Goal: Task Accomplishment & Management: Use online tool/utility

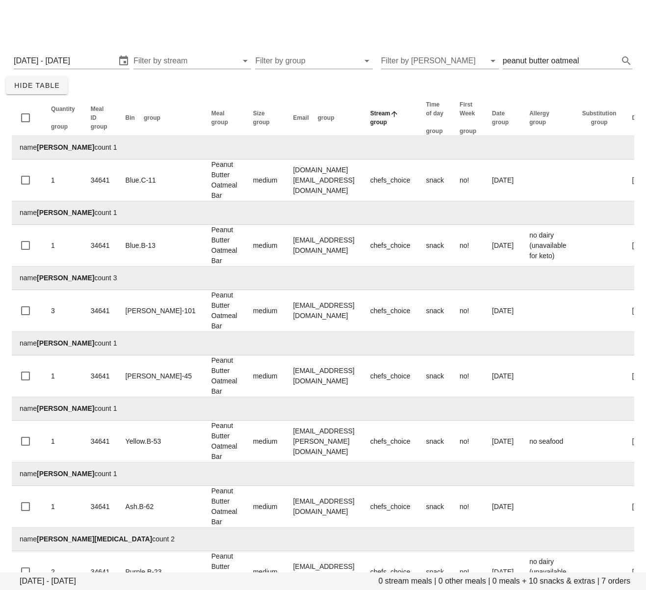
scroll to position [39, 0]
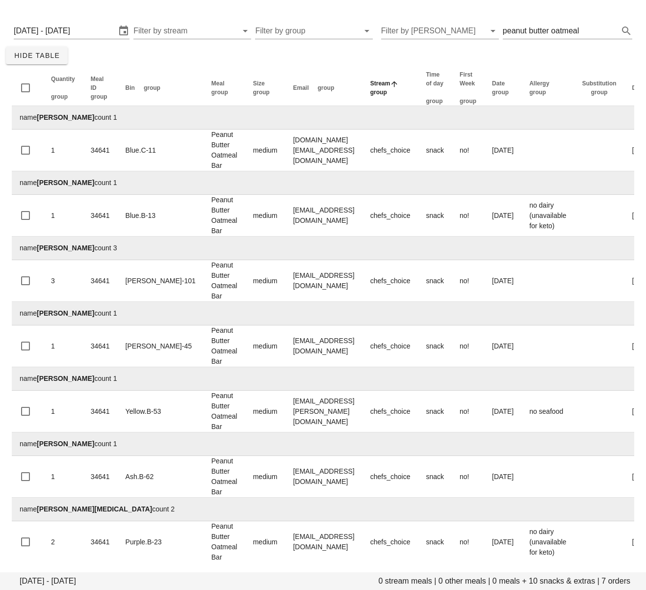
click at [191, 54] on div "Monday August 18 - Wednesday August 20 0 stream meals | 0 other meals | 0 meals…" at bounding box center [323, 291] width 646 height 565
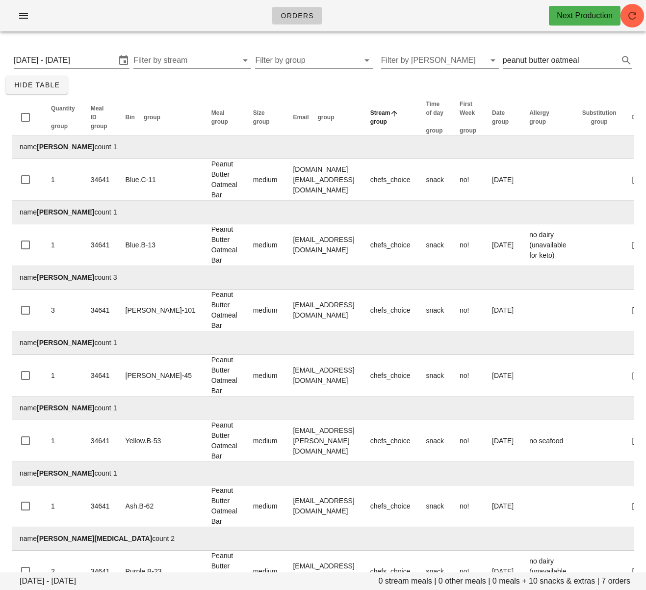
scroll to position [0, 0]
click at [15, 15] on button "button" at bounding box center [23, 16] width 31 height 18
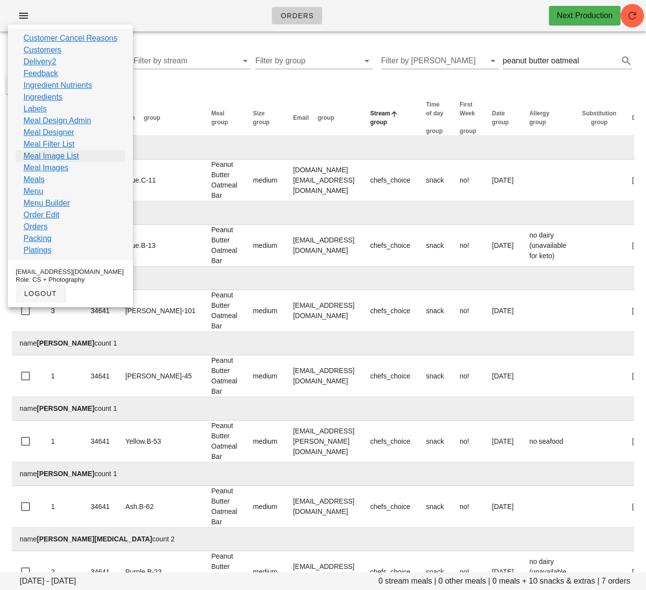
click at [62, 156] on link "Meal Image List" at bounding box center [51, 156] width 55 height 12
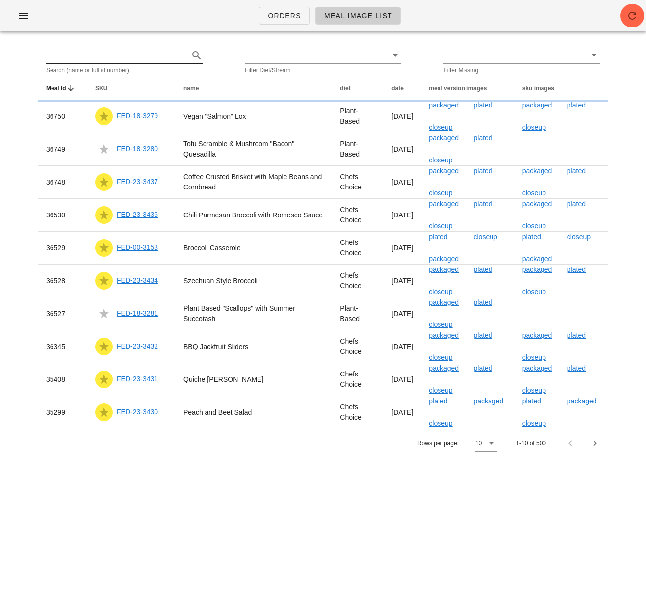
click at [88, 61] on input "text" at bounding box center [116, 56] width 141 height 16
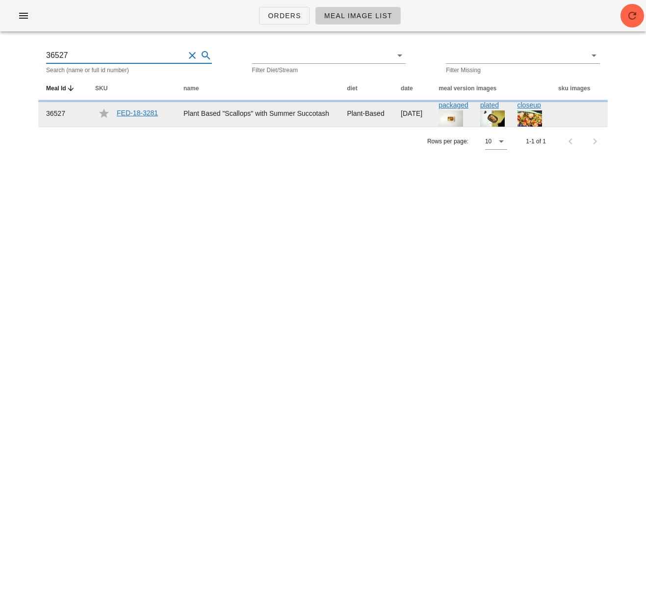
type input "36527"
click at [145, 117] on link "FED-18-3281" at bounding box center [137, 113] width 41 height 8
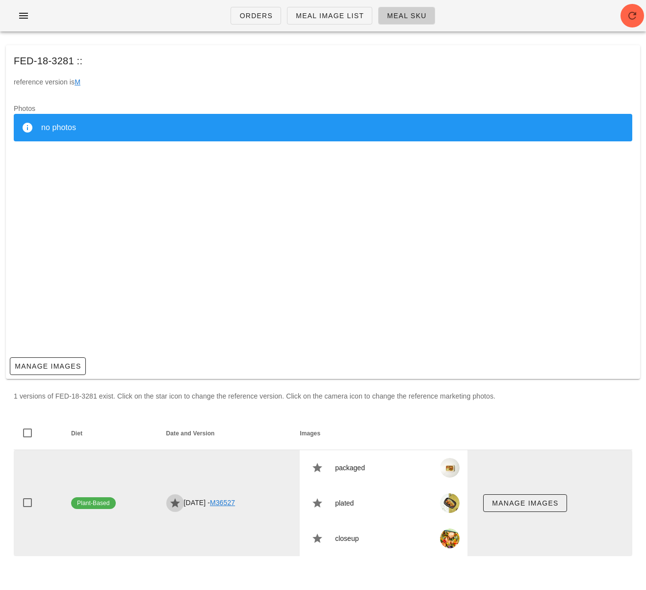
click at [169, 505] on icon "button" at bounding box center [175, 503] width 12 height 12
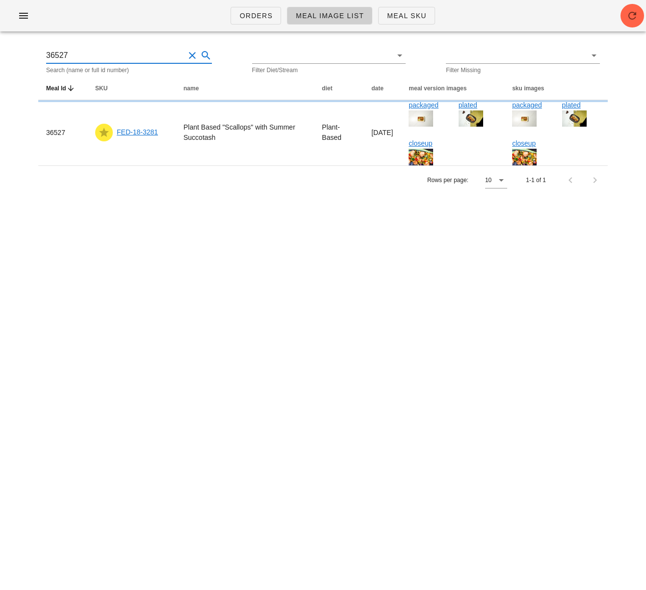
drag, startPoint x: 89, startPoint y: 55, endPoint x: 42, endPoint y: 53, distance: 47.7
click at [41, 53] on div "36527 Search (name or full id number) Filter Diet/Stream Filter Missing" at bounding box center [323, 60] width 570 height 31
type input "36749"
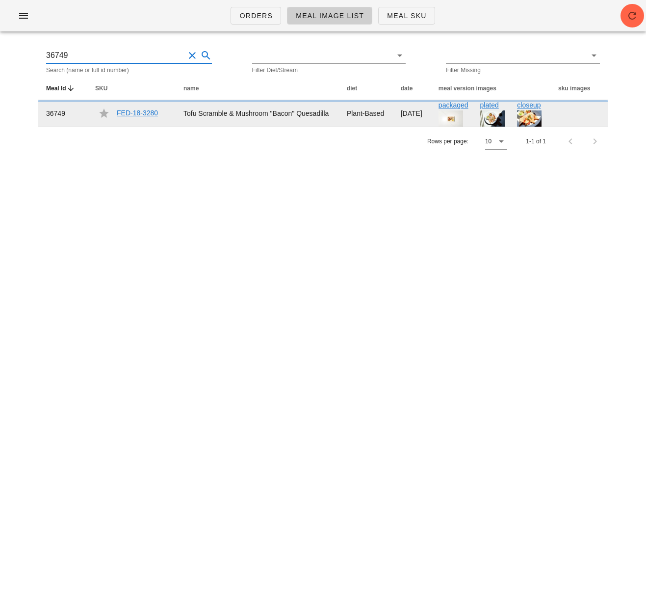
click at [145, 117] on link "FED-18-3280" at bounding box center [137, 113] width 41 height 8
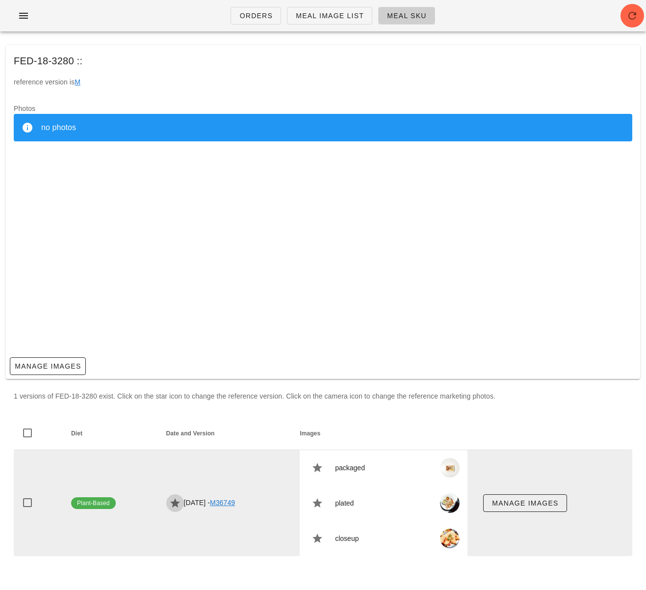
click at [169, 501] on icon "button" at bounding box center [175, 503] width 12 height 12
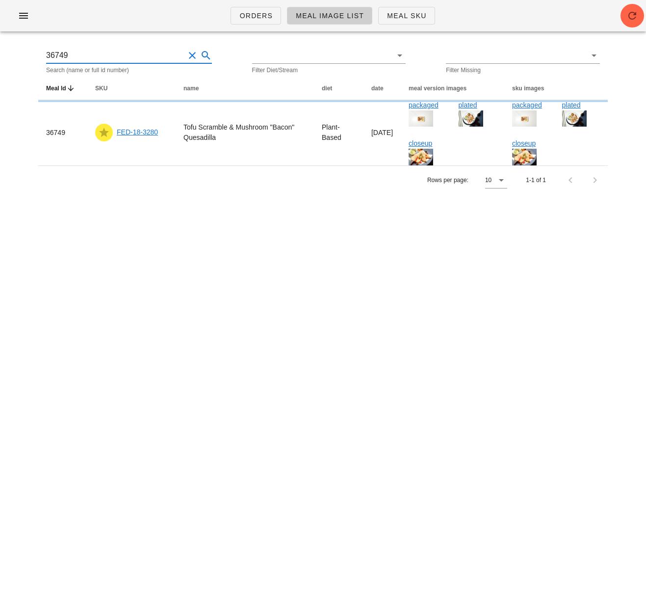
drag, startPoint x: 82, startPoint y: 53, endPoint x: 39, endPoint y: 53, distance: 42.7
click at [40, 53] on div "36749 Search (name or full id number) Filter Diet/Stream Filter Missing" at bounding box center [323, 60] width 570 height 31
type input "36750"
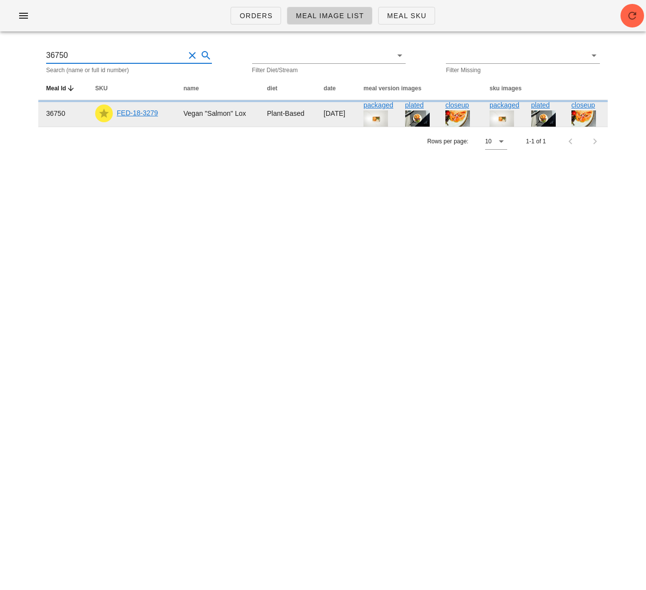
click at [146, 114] on link "FED-18-3279" at bounding box center [137, 113] width 41 height 8
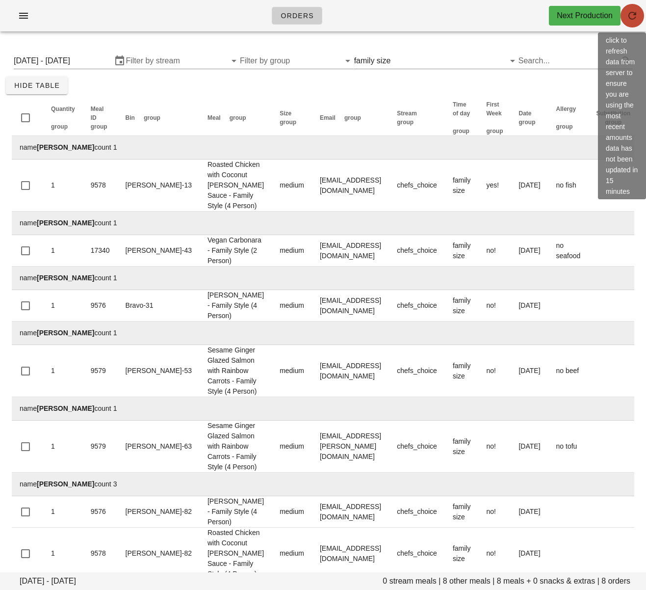
click at [638, 18] on span "button" at bounding box center [633, 16] width 24 height 12
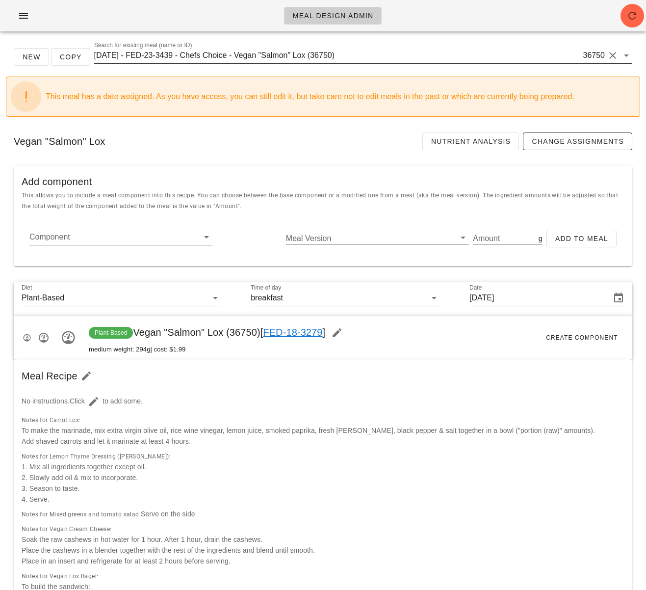
click at [232, 56] on input "2025-08-31 - FED-23-3439 - Chefs Choice - Vegan "Salmon" Lox (36750)" at bounding box center [337, 56] width 487 height 16
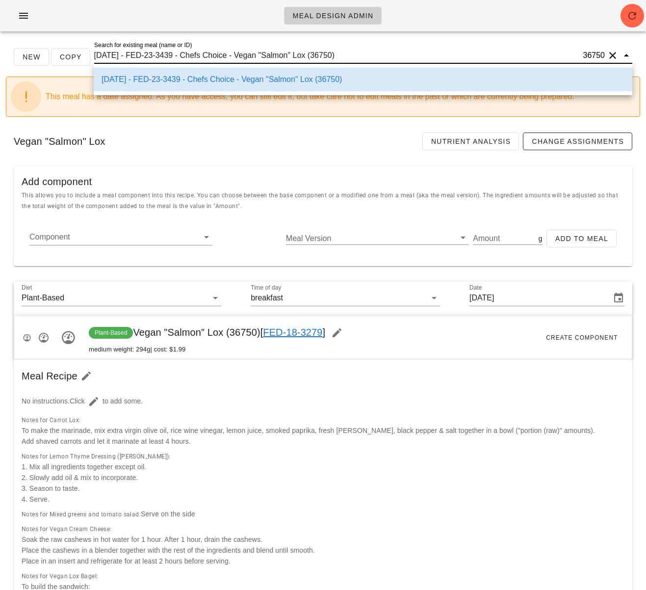
click at [251, 57] on input "2025-08-31 - FED-23-3439 - Chefs Choice - Vegan "Salmon" Lox (36750)" at bounding box center [337, 56] width 487 height 16
drag, startPoint x: 247, startPoint y: 54, endPoint x: 321, endPoint y: 56, distance: 74.1
click at [321, 56] on input "2025-08-31 - FED-23-3439 - Chefs Choice - Vegan "Salmon" Lox (36750)" at bounding box center [337, 56] width 487 height 16
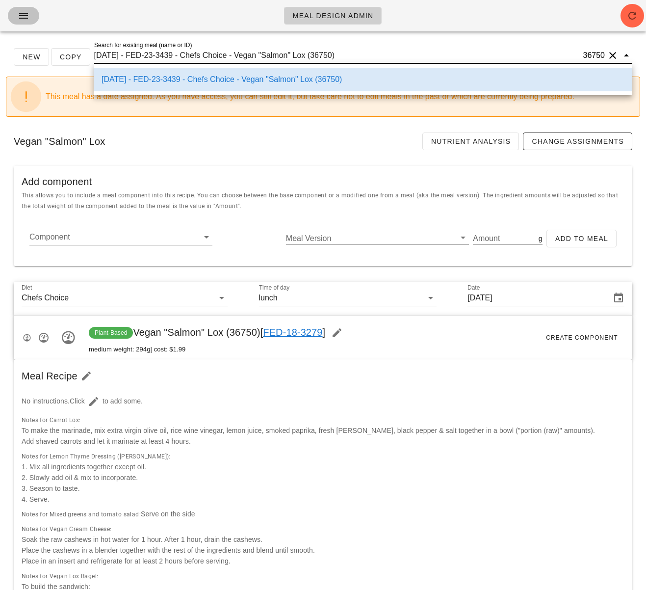
click at [18, 18] on icon "button" at bounding box center [24, 16] width 12 height 12
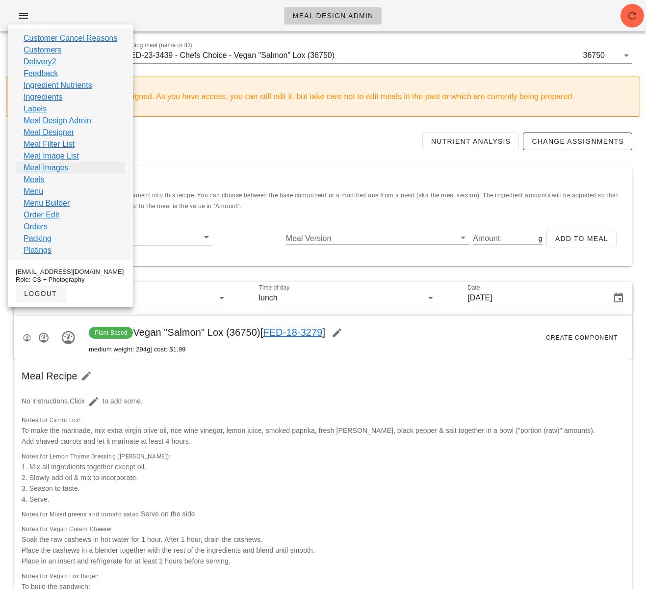
click at [59, 168] on link "Meal Images" at bounding box center [46, 168] width 45 height 12
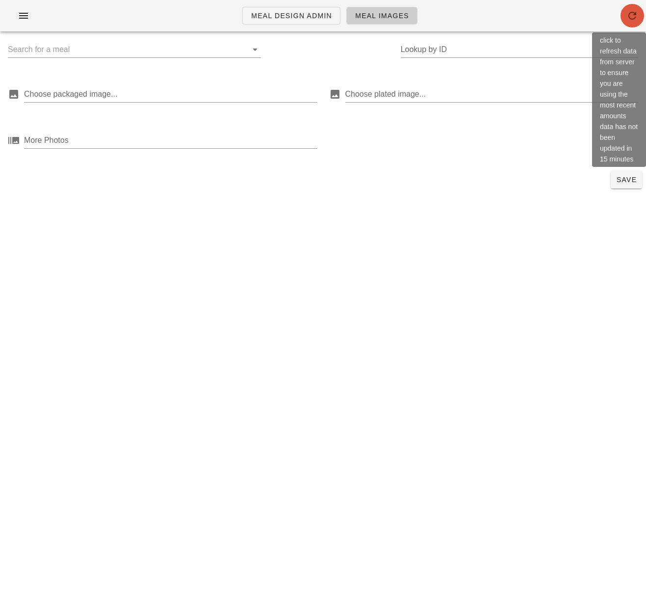
click at [628, 17] on icon "button" at bounding box center [633, 16] width 12 height 12
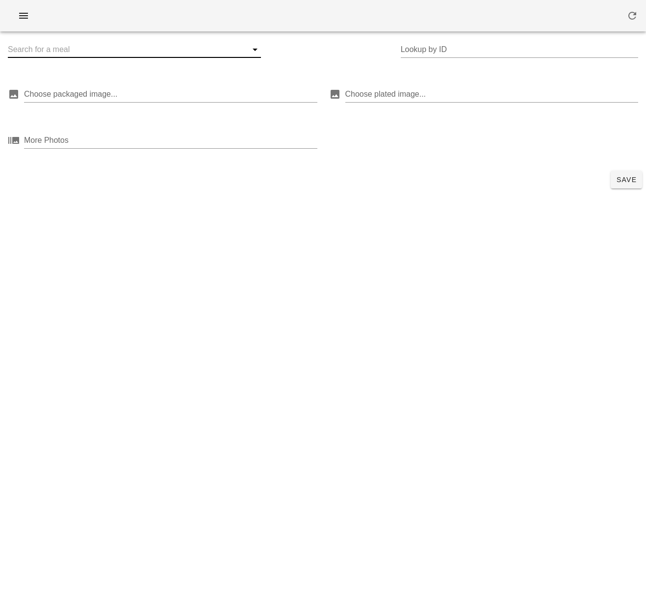
click at [117, 46] on input "text" at bounding box center [127, 50] width 238 height 16
type input ""Lox""
drag, startPoint x: 81, startPoint y: 234, endPoint x: 65, endPoint y: 190, distance: 46.6
click at [81, 234] on div ""Lox" Lookup by ID Choose packaged image... Choose plated image... More Photos …" at bounding box center [323, 295] width 646 height 590
click at [131, 51] on input "text" at bounding box center [127, 50] width 238 height 16
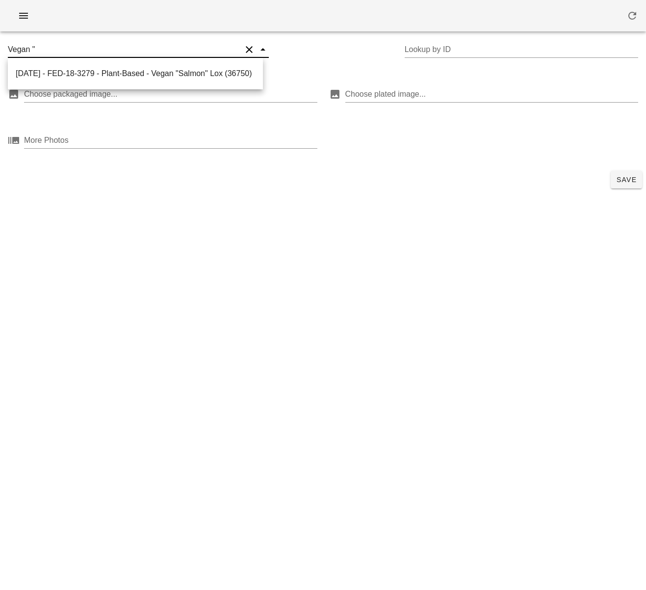
type input "Vegan "S"
click at [120, 77] on div "[DATE] - FED-18-3279 - Plant-Based - Vegan "Salmon" Lox (36750)" at bounding box center [135, 73] width 239 height 9
type input "36750"
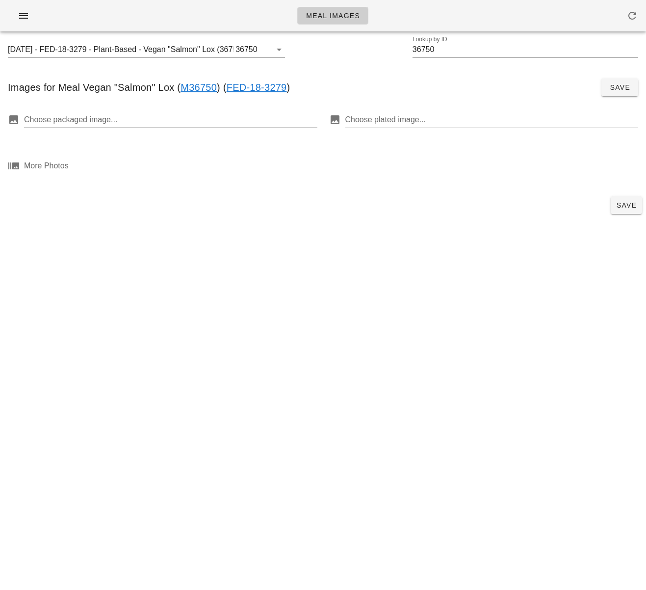
drag, startPoint x: 170, startPoint y: 119, endPoint x: 179, endPoint y: 123, distance: 9.0
click at [170, 119] on div at bounding box center [169, 120] width 291 height 16
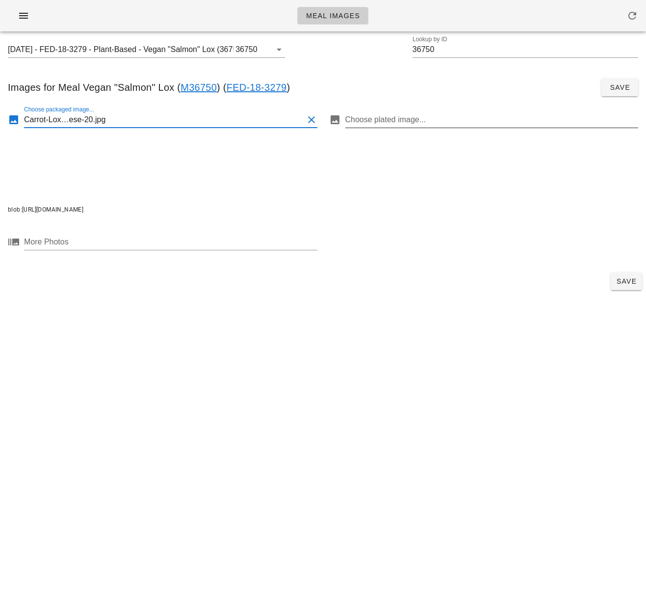
click at [426, 116] on div at bounding box center [490, 120] width 291 height 16
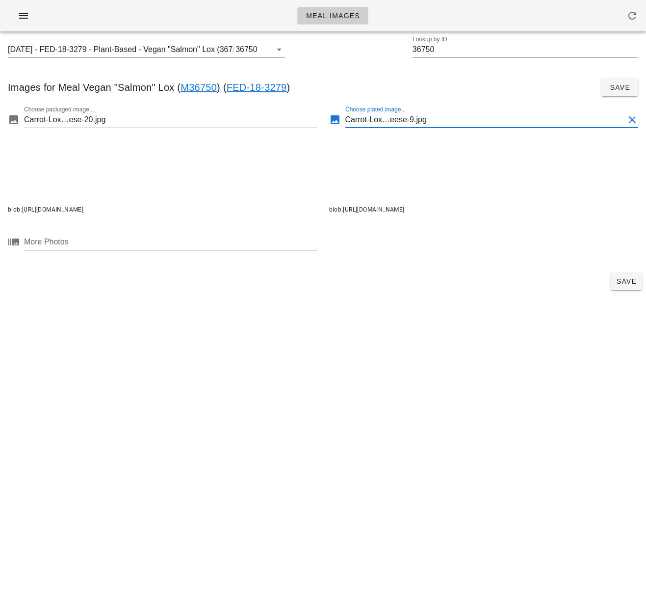
click at [222, 246] on div at bounding box center [169, 242] width 291 height 16
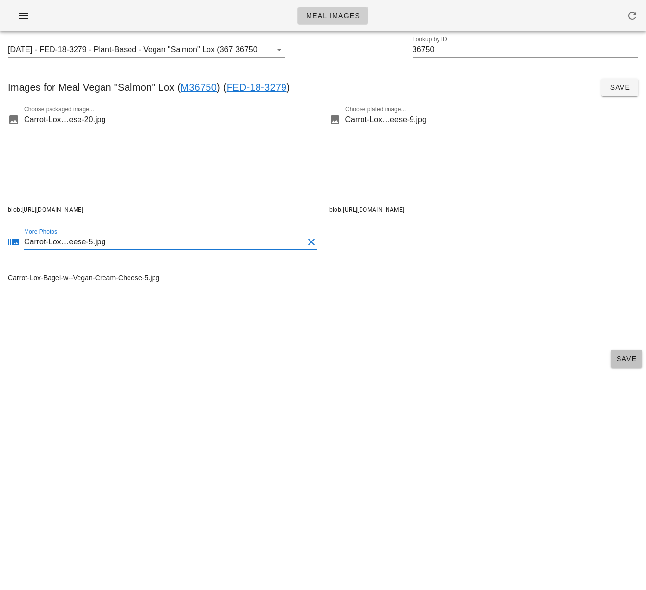
click at [618, 357] on span "Save" at bounding box center [627, 359] width 24 height 8
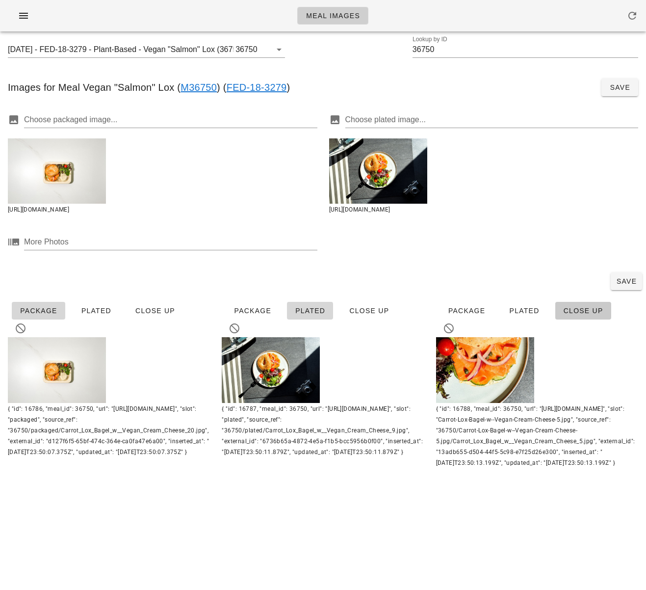
click at [580, 312] on span "Close Up" at bounding box center [583, 311] width 40 height 8
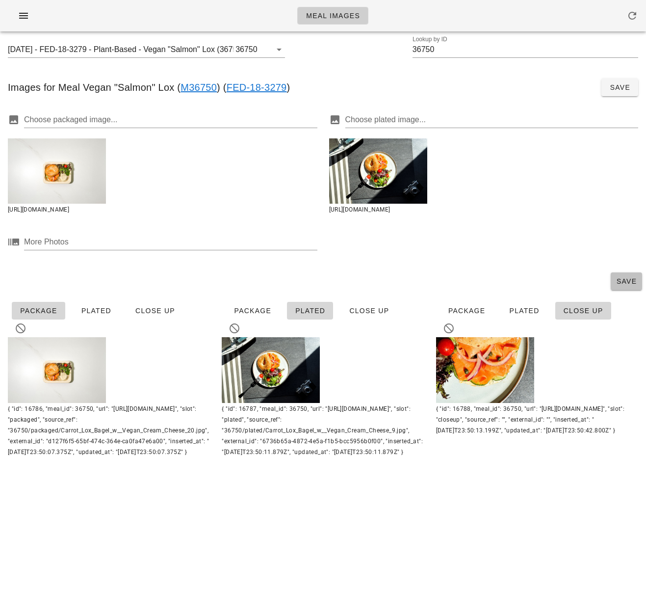
click at [619, 275] on button "Save" at bounding box center [626, 281] width 31 height 18
click at [434, 47] on input "36750" at bounding box center [526, 50] width 226 height 16
click at [338, 79] on div "Images for Meal Vegan "Salmon" Lox ( M36750 ) ( FED-18-3279 ) Save" at bounding box center [323, 87] width 646 height 33
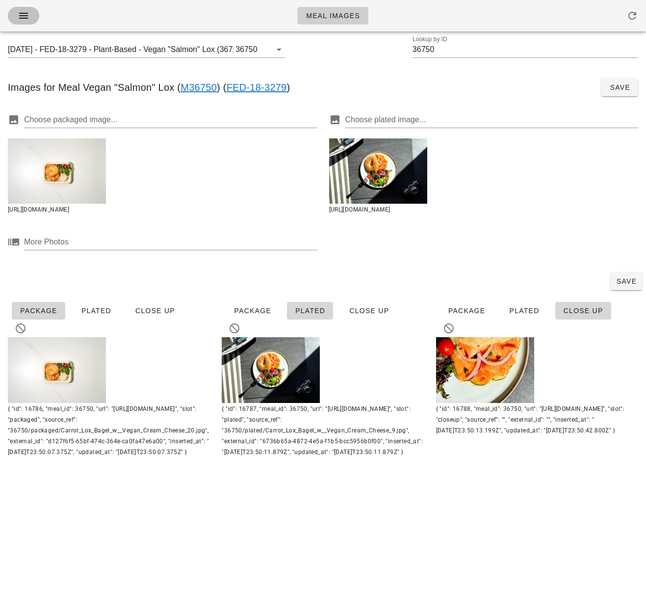
click at [27, 11] on icon "button" at bounding box center [24, 16] width 12 height 12
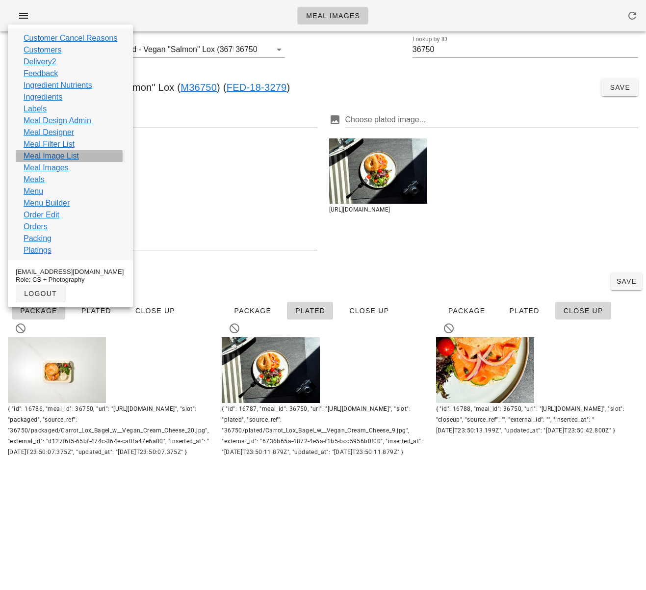
click at [57, 156] on link "Meal Image List" at bounding box center [51, 156] width 55 height 12
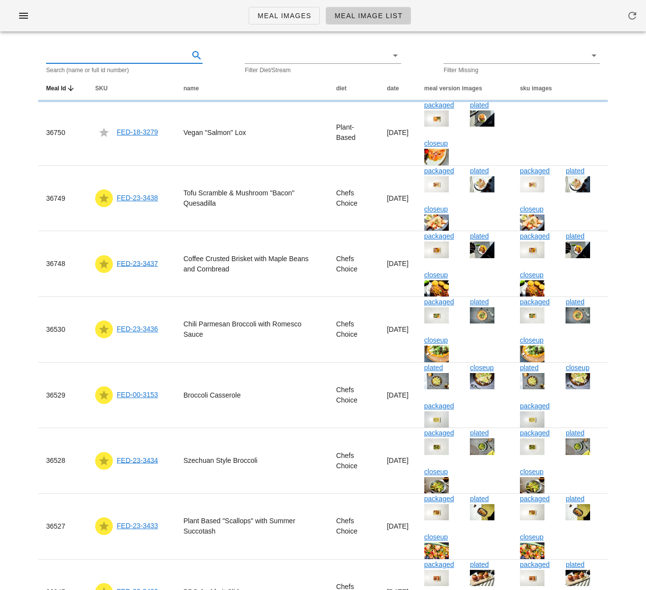
click at [125, 56] on input "text" at bounding box center [116, 56] width 141 height 16
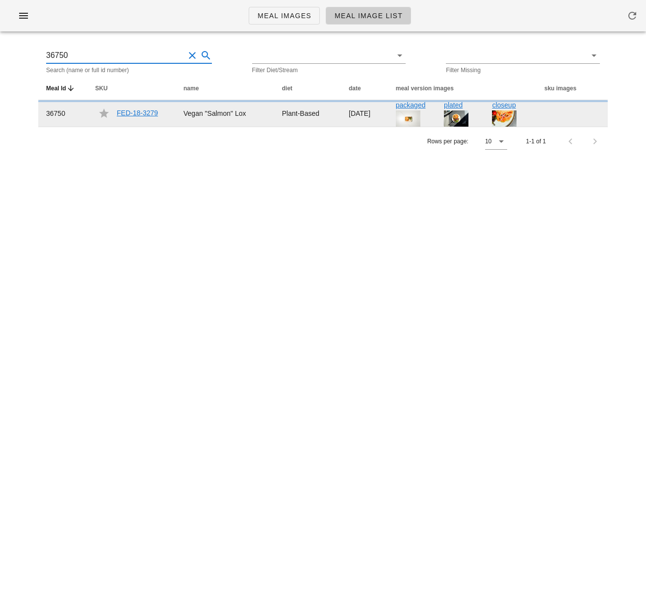
type input "36750"
click at [137, 112] on link "FED-18-3279" at bounding box center [137, 113] width 41 height 8
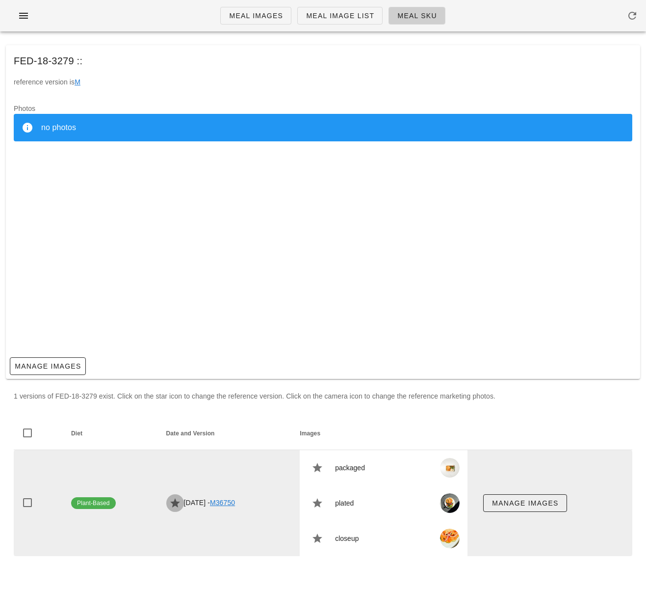
click at [169, 503] on icon "button" at bounding box center [175, 503] width 12 height 12
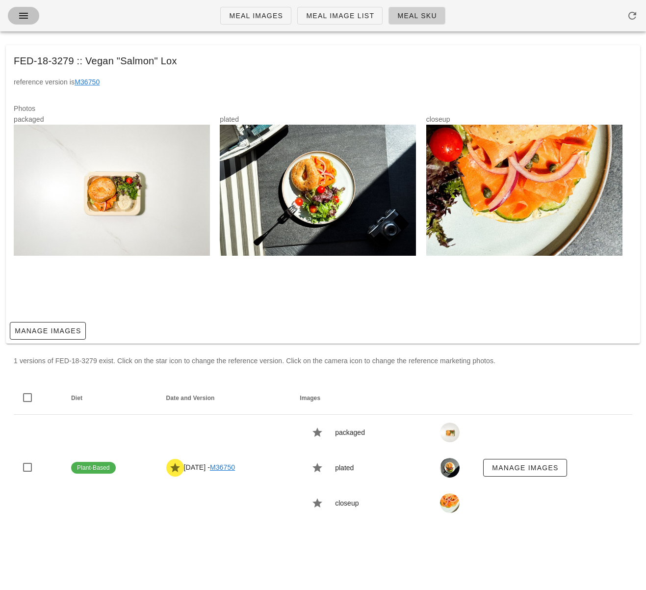
click at [23, 16] on icon "button" at bounding box center [24, 16] width 12 height 12
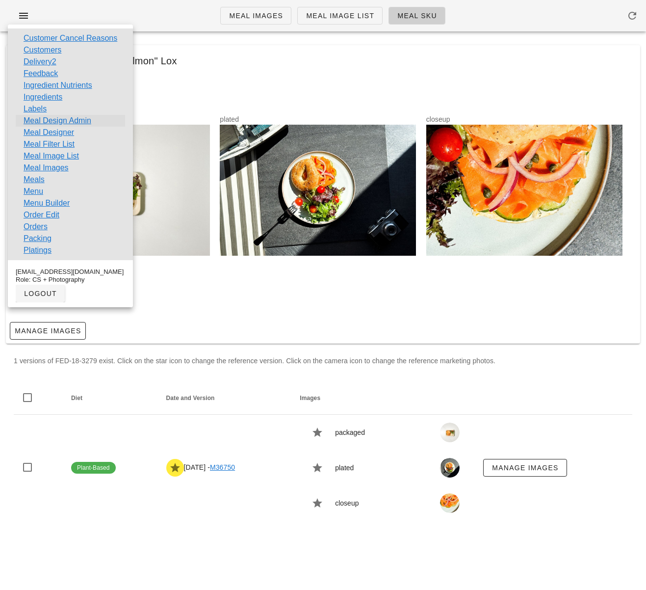
click at [74, 123] on link "Meal Design Admin" at bounding box center [58, 121] width 68 height 12
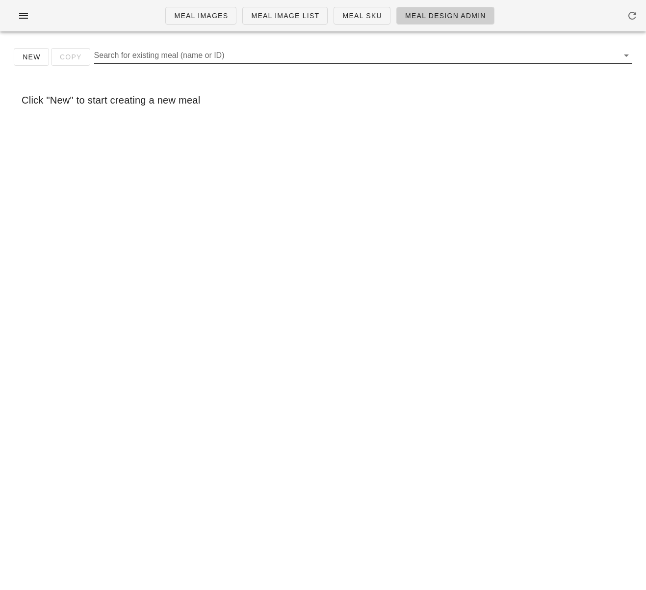
click at [195, 54] on input "Search for existing meal (name or ID)" at bounding box center [355, 56] width 523 height 16
paste input "Tofu Scramble & Mushroom Bacon Quesadilla"
type input "Tofu Scramble & Mushroom Bacon Quesadilla"
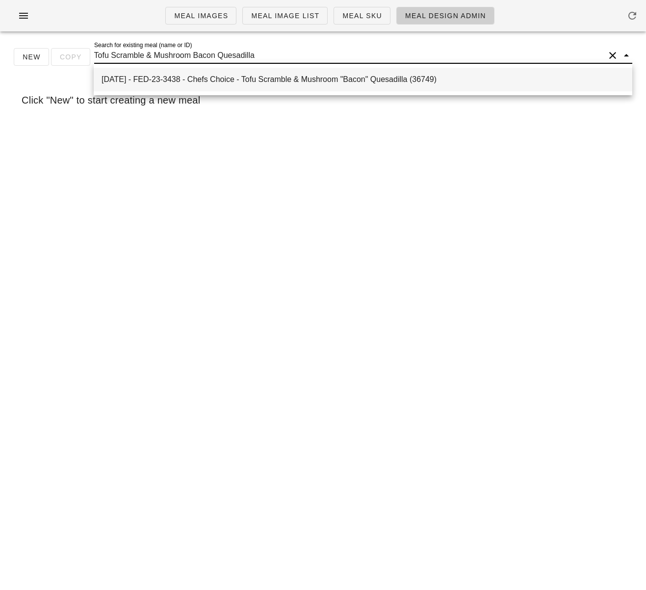
click at [243, 77] on div "2025-08-31 - FED-23-3438 - Chefs Choice - Tofu Scramble & Mushroom "Bacon" Ques…" at bounding box center [363, 79] width 523 height 9
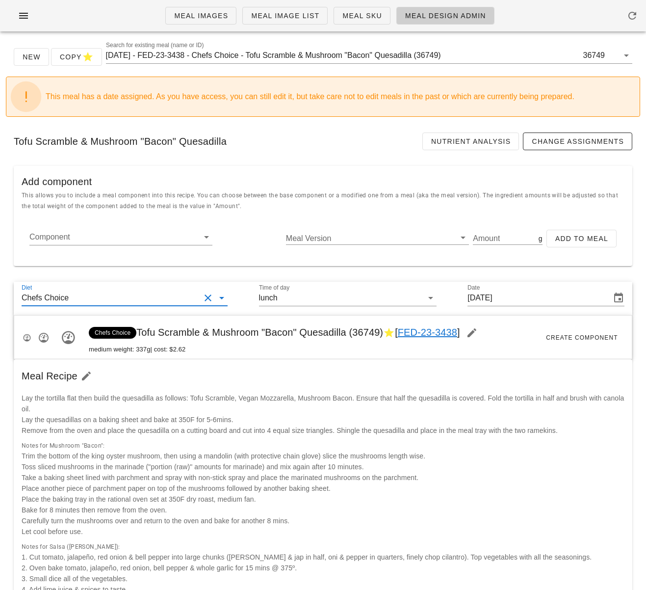
click at [186, 298] on input "Diet" at bounding box center [136, 298] width 130 height 16
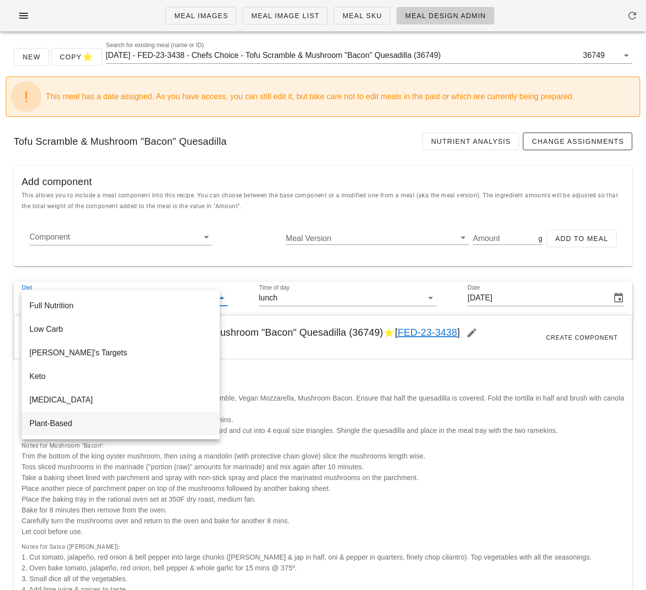
click at [103, 423] on div "Plant-Based" at bounding box center [120, 423] width 183 height 9
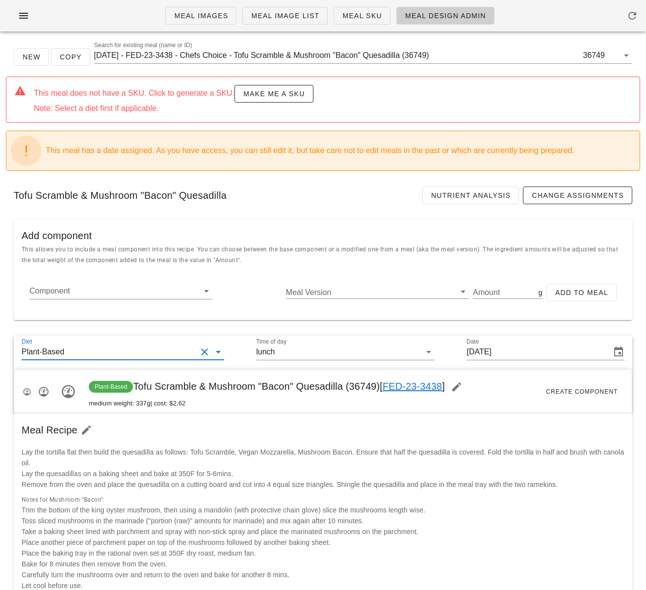
drag, startPoint x: 448, startPoint y: 357, endPoint x: 409, endPoint y: 315, distance: 57.3
click at [448, 356] on div "Diet Plant-Based Time of day lunch Date Sunday Aug 31, 2025" at bounding box center [323, 357] width 619 height 24
click at [306, 96] on button "Make me a SKU" at bounding box center [274, 94] width 79 height 18
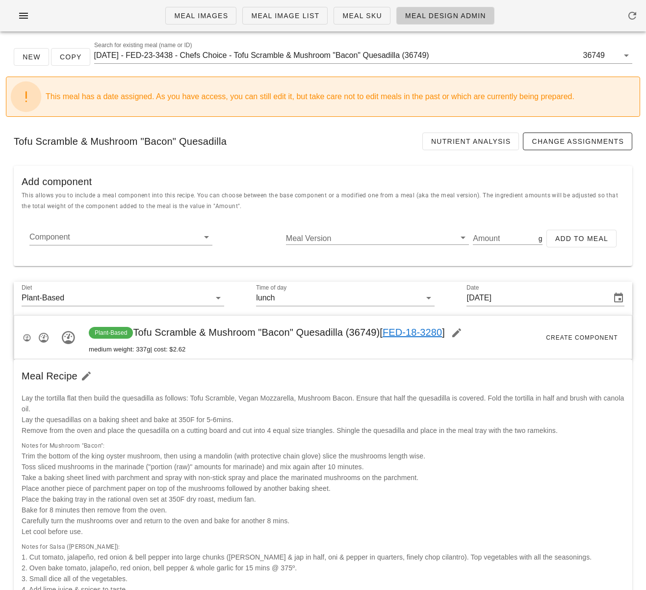
click at [266, 51] on input "2025-08-31 - FED-23-3438 - Chefs Choice - Tofu Scramble & Mushroom "Bacon" Ques…" at bounding box center [337, 56] width 487 height 16
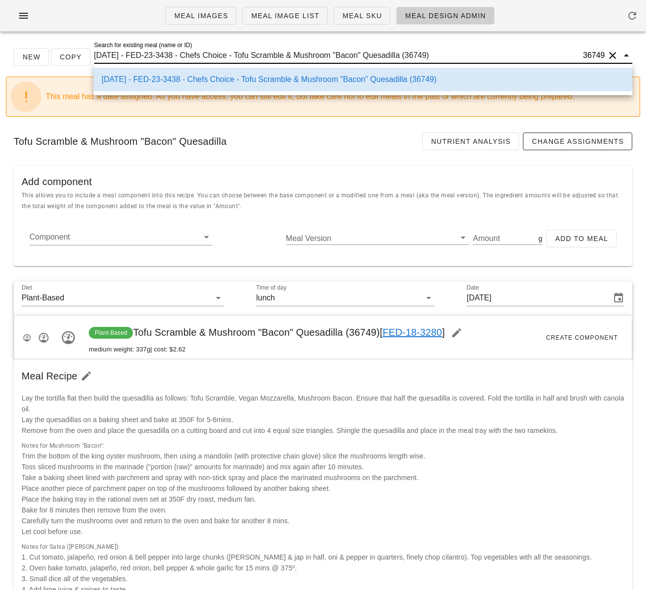
click at [266, 51] on input "2025-08-31 - FED-23-3438 - Chefs Choice - Tofu Scramble & Mushroom "Bacon" Ques…" at bounding box center [337, 56] width 487 height 16
paste input "https://k.fedfedfed.com/#/meal-design-admin/36750"
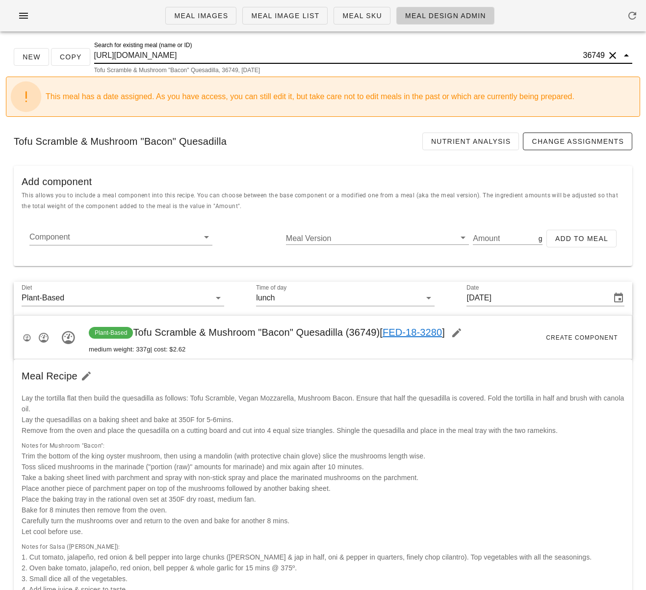
type input "https://k.fedfedfed.com/#/meal-design-admin/36750"
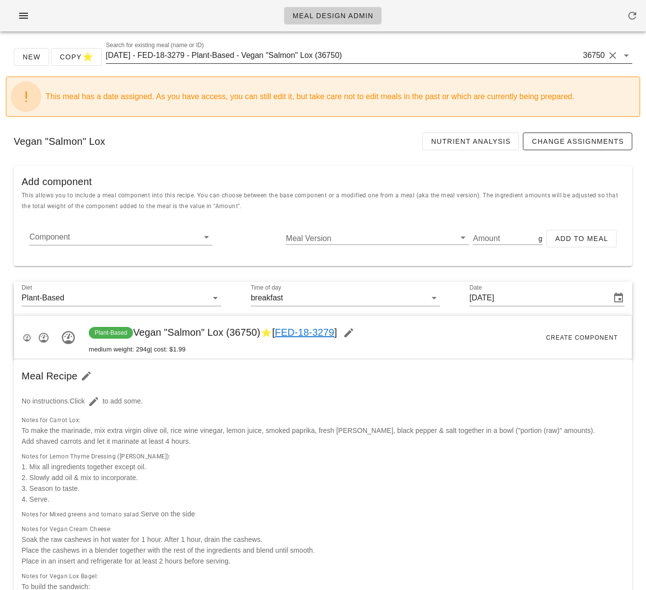
click at [272, 58] on input "[DATE] - FED-18-3279 - Plant-Based - Vegan "Salmon" Lox (36750)" at bounding box center [344, 56] width 476 height 16
click at [272, 58] on input "2025-08-31 - FED-18-3279 - Plant-Based - Vegan "Salmon" Lox (36750)" at bounding box center [344, 56] width 476 height 16
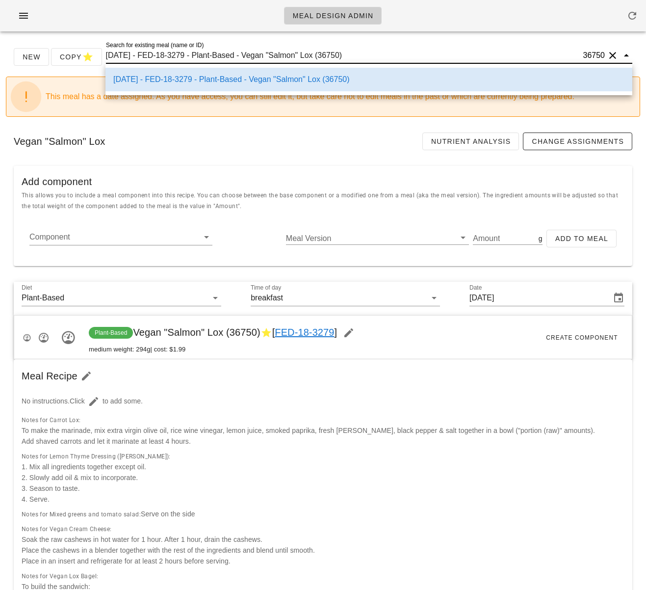
click at [272, 58] on input "2025-08-31 - FED-18-3279 - Plant-Based - Vegan "Salmon" Lox (36750)" at bounding box center [344, 56] width 476 height 16
paste input "https://k.fedfedfed.com/#/meal-design-admin/36527"
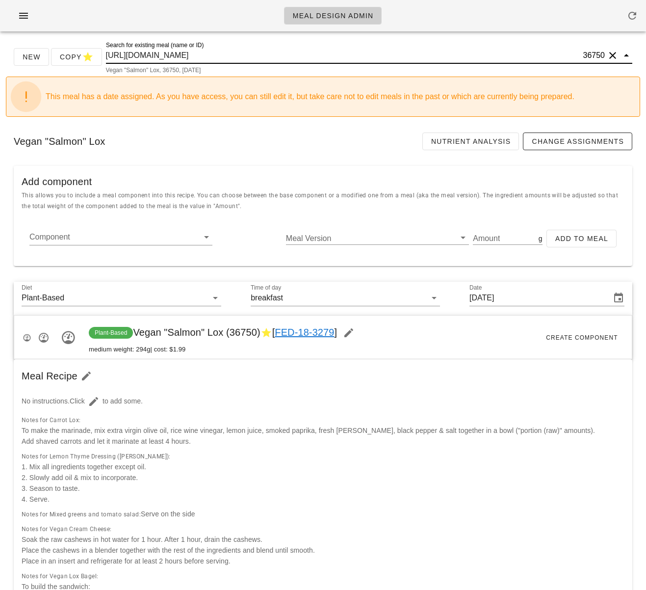
type input "https://k.fedfedfed.com/#/meal-design-admin/36527"
click at [278, 78] on div "This meal has a date assigned. As you have access, you can still edit it, but t…" at bounding box center [323, 97] width 635 height 40
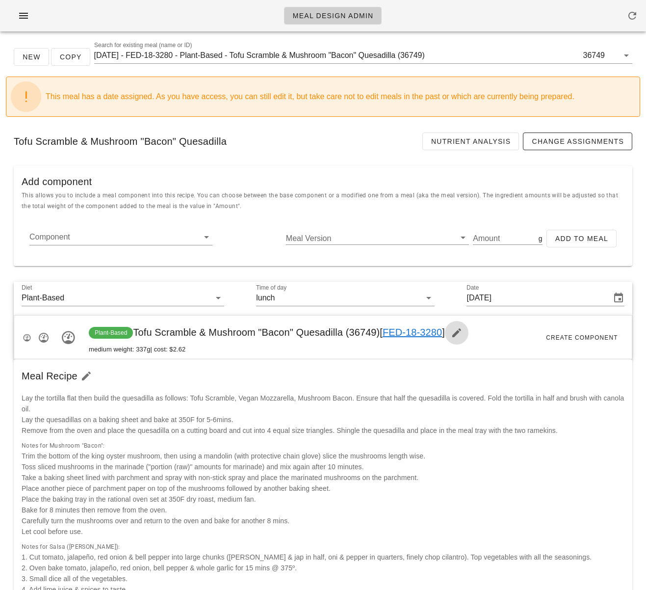
click at [463, 335] on icon "button" at bounding box center [457, 333] width 12 height 12
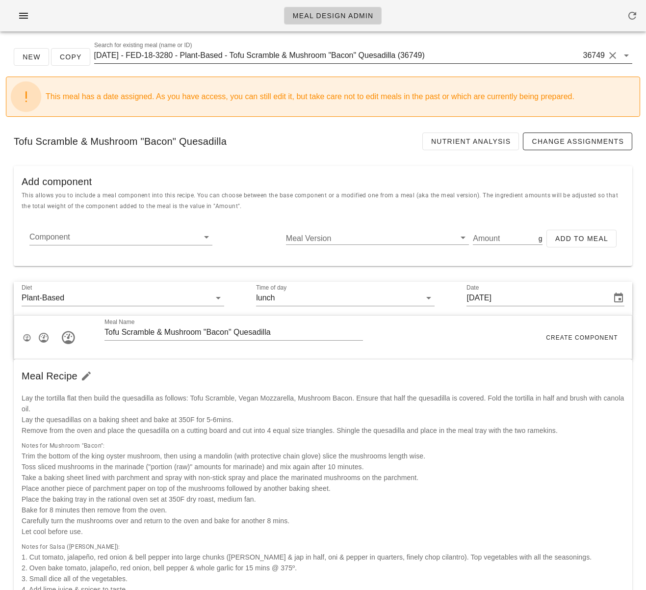
click at [297, 59] on input "2025-08-31 - FED-18-3280 - Plant-Based - Tofu Scramble & Mushroom "Bacon" Quesa…" at bounding box center [337, 56] width 487 height 16
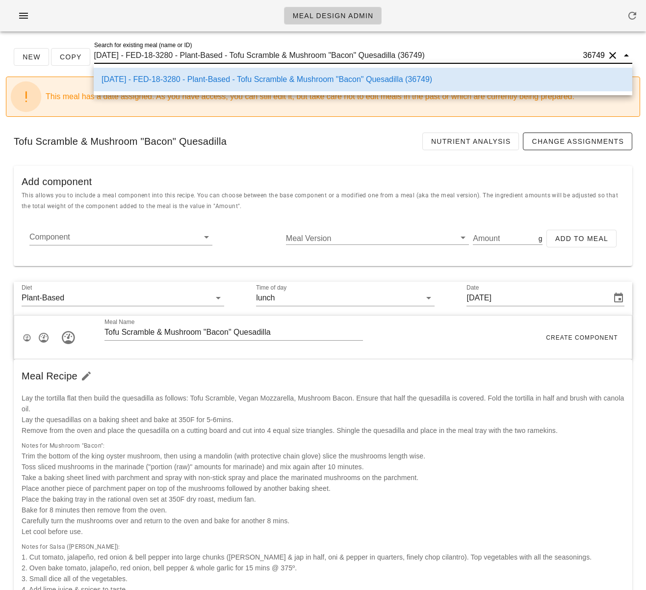
click at [297, 59] on input "2025-08-31 - FED-18-3280 - Plant-Based - Tofu Scramble & Mushroom "Bacon" Quesa…" at bounding box center [337, 56] width 487 height 16
paste input "Plant Based "Scallops" with Summer Succotash"
type input "Plant Based "Scallops" with Summer Succotash"
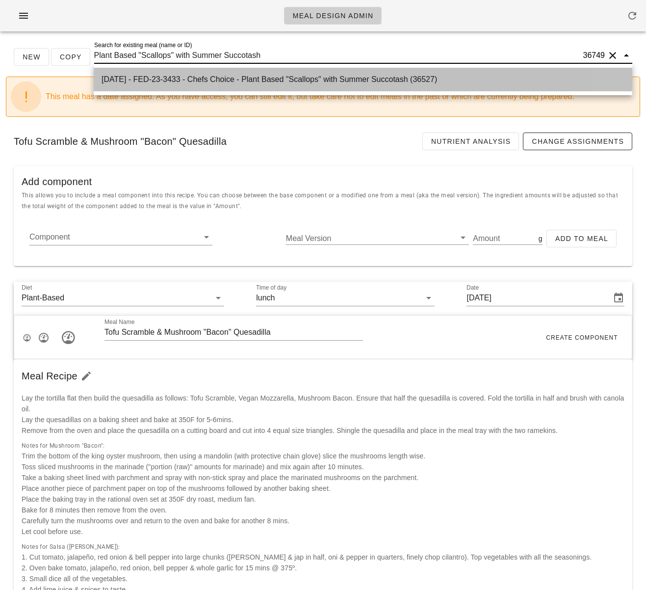
click at [300, 68] on div "2025-08-31 - FED-23-3433 - Chefs Choice - Plant Based "Scallops" with Summer Su…" at bounding box center [363, 80] width 539 height 24
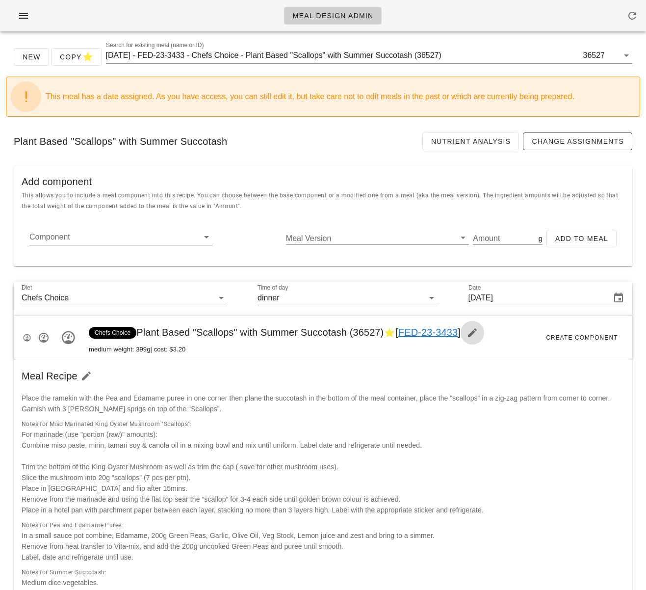
click at [478, 329] on icon "button" at bounding box center [473, 333] width 12 height 12
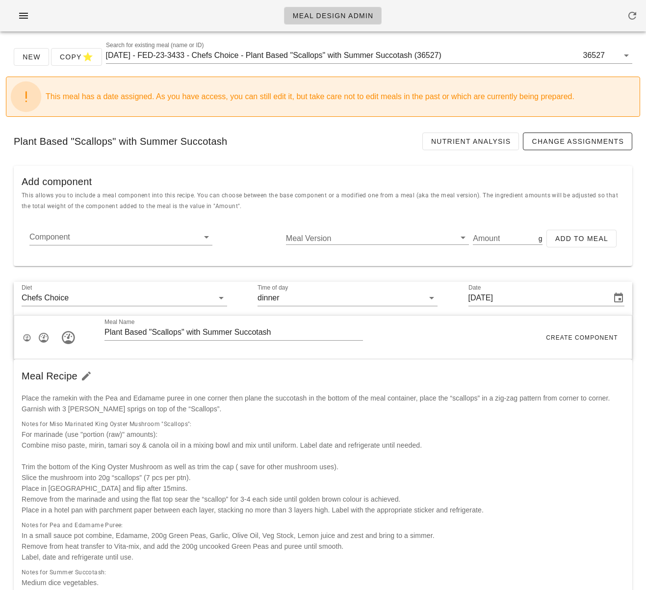
click at [360, 378] on div "Meal Recipe" at bounding box center [323, 375] width 619 height 33
click at [148, 238] on input "Component" at bounding box center [112, 237] width 167 height 16
click at [141, 299] on input "Diet" at bounding box center [135, 298] width 129 height 16
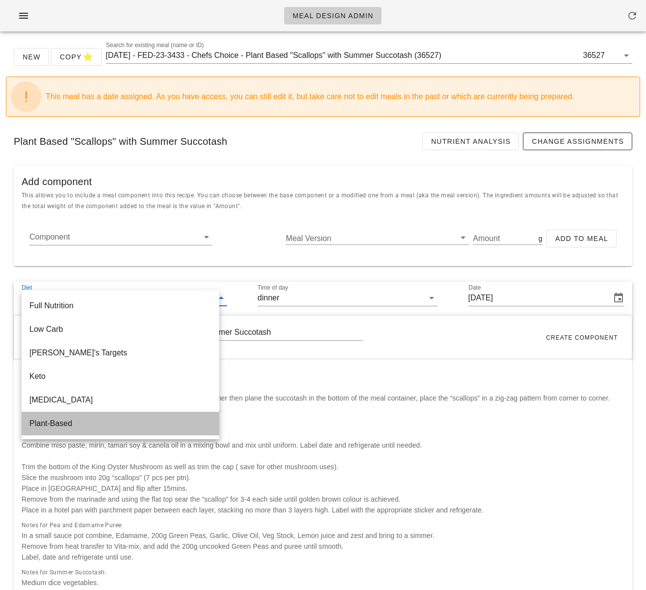
click at [120, 421] on div "Plant-Based" at bounding box center [120, 423] width 182 height 9
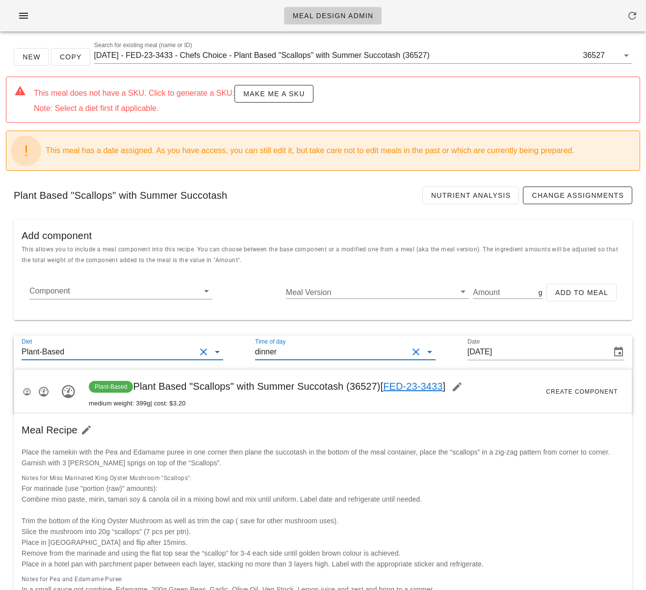
click at [330, 351] on input "Time of day" at bounding box center [344, 352] width 130 height 16
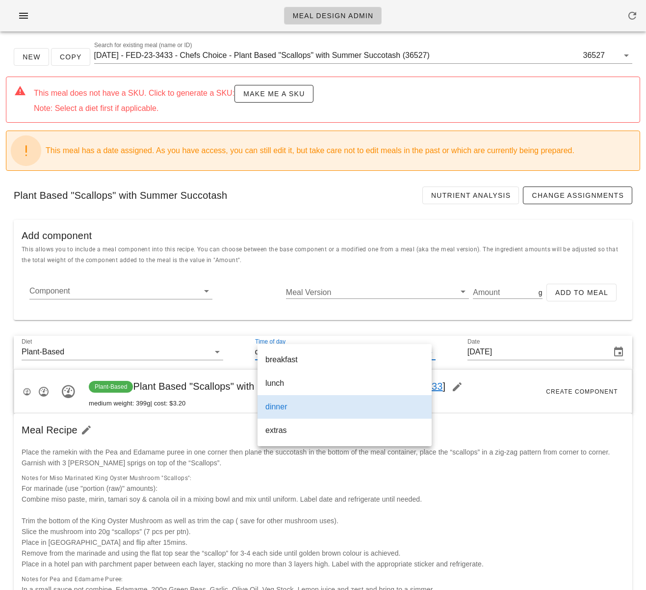
click at [243, 427] on div "Meal Recipe" at bounding box center [323, 429] width 619 height 33
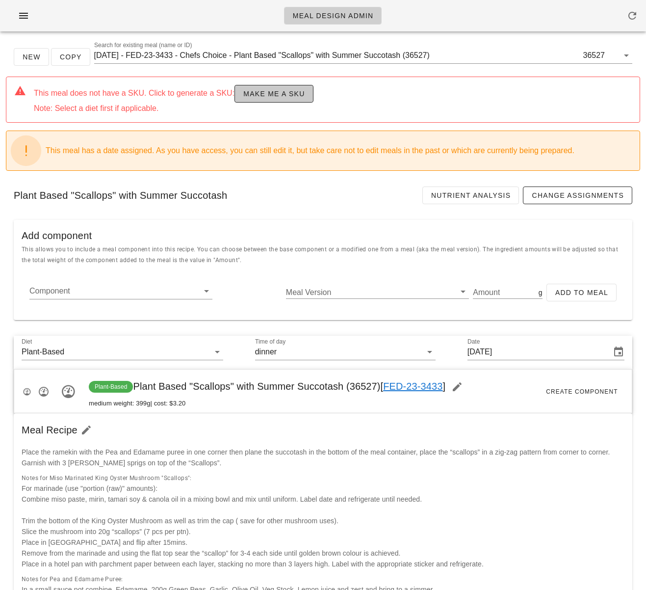
click at [251, 98] on button "Make me a SKU" at bounding box center [274, 94] width 79 height 18
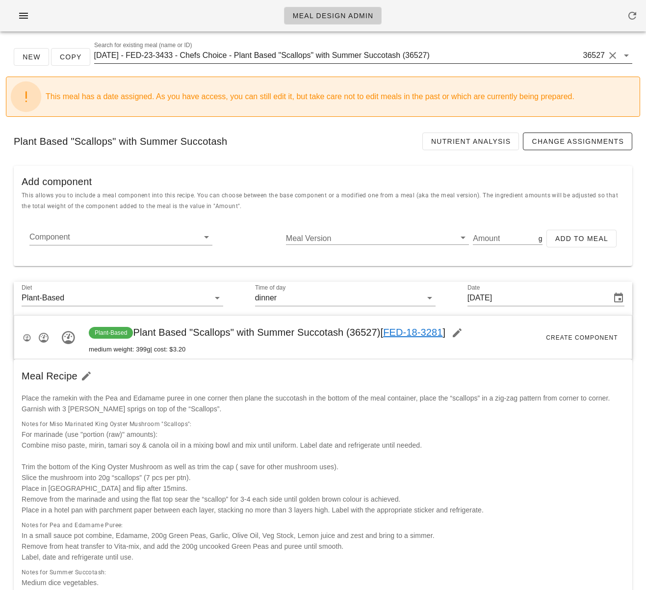
click at [432, 53] on input "2025-08-31 - FED-23-3433 - Chefs Choice - Plant Based "Scallops" with Summer Su…" at bounding box center [337, 56] width 487 height 16
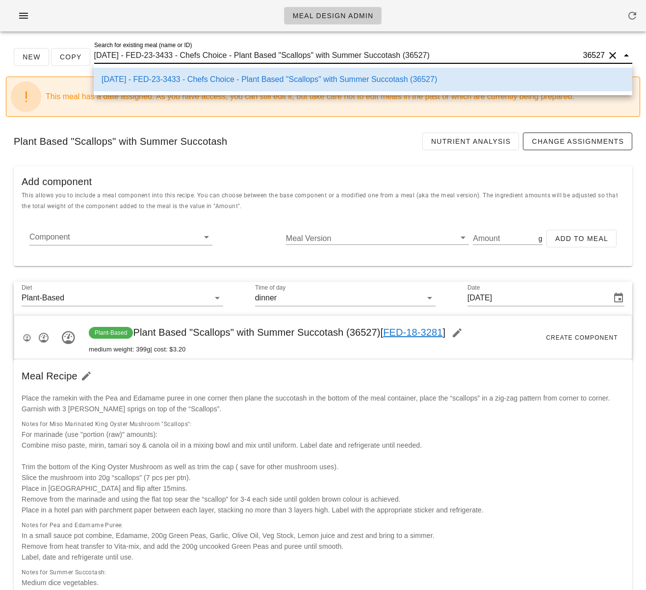
click at [422, 56] on input "2025-08-31 - FED-23-3433 - Chefs Choice - Plant Based "Scallops" with Summer Su…" at bounding box center [337, 56] width 487 height 16
drag, startPoint x: 419, startPoint y: 57, endPoint x: 439, endPoint y: 55, distance: 20.7
click at [439, 55] on input "2025-08-31 - FED-23-3433 - Chefs Choice - Plant Based "Scallops" with Summer Su…" at bounding box center [337, 56] width 487 height 16
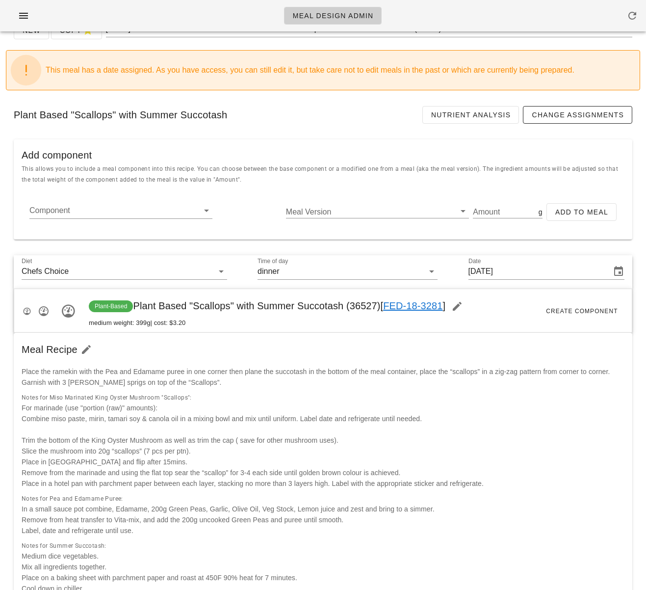
scroll to position [26, 0]
click at [267, 131] on div "Plant Based "Scallops" with Summer Succotash Nutrient Analysis Change Assignmen…" at bounding box center [323, 114] width 635 height 33
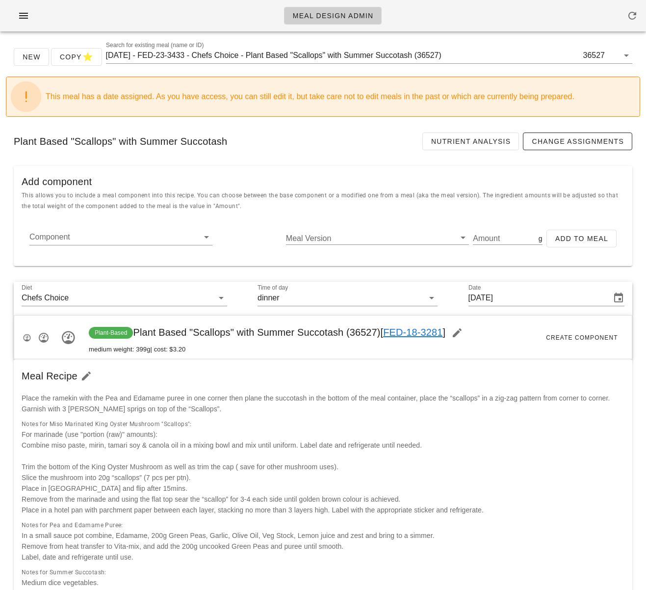
scroll to position [0, 0]
click at [227, 62] on div "Search for existing meal (name or ID) 2025-08-31 - FED-23-3433 - Chefs Choice -…" at bounding box center [369, 56] width 527 height 16
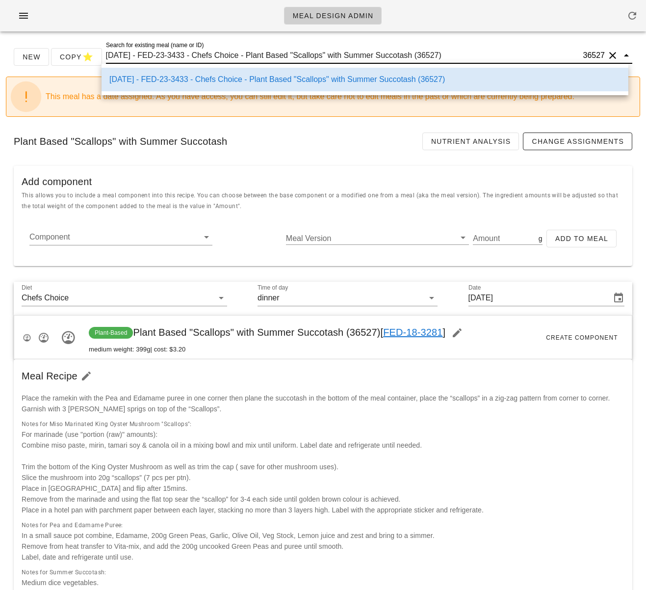
click at [227, 62] on div "Search for existing meal (name or ID) 2025-08-31 - FED-23-3433 - Chefs Choice -…" at bounding box center [369, 56] width 527 height 16
click at [226, 54] on input "2025-08-31 - FED-23-3433 - Chefs Choice - Plant Based "Scallops" with Summer Su…" at bounding box center [344, 56] width 476 height 16
paste input "36749"
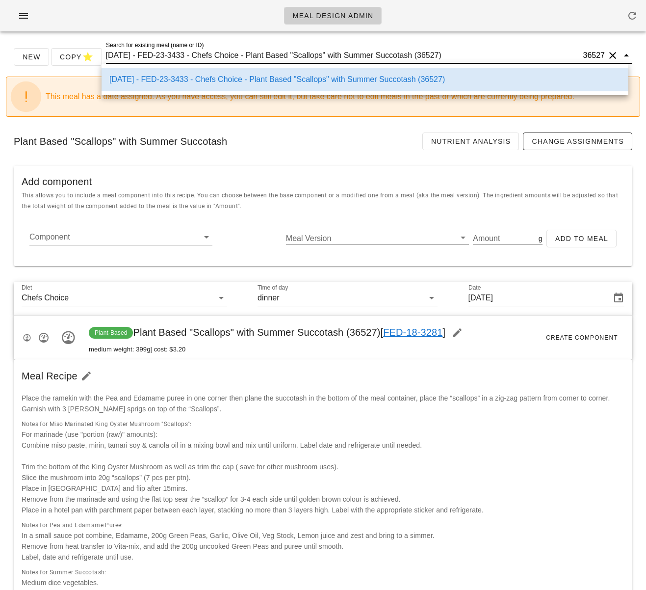
type input "36749"
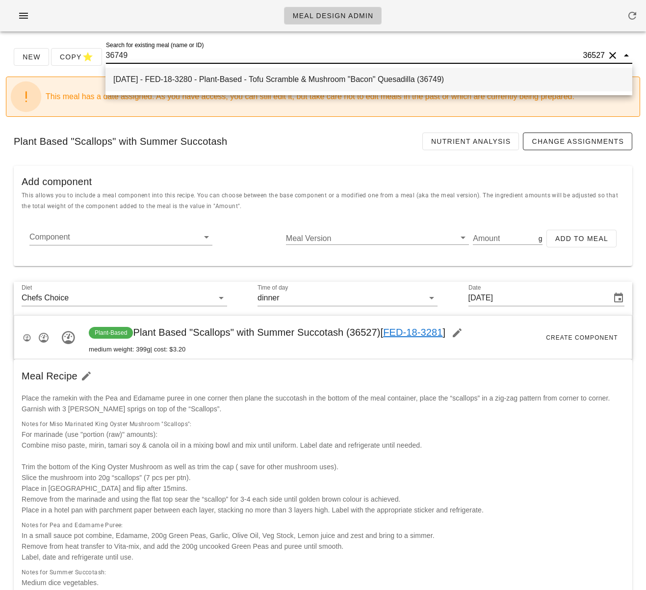
click at [231, 79] on div "2025-08-31 - FED-18-3280 - Plant-Based - Tofu Scramble & Mushroom "Bacon" Quesa…" at bounding box center [368, 79] width 511 height 9
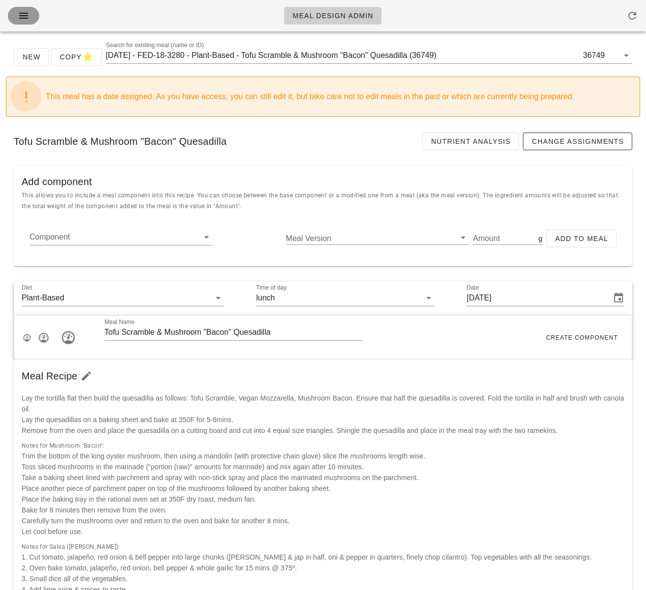
click at [25, 19] on icon "button" at bounding box center [24, 16] width 12 height 12
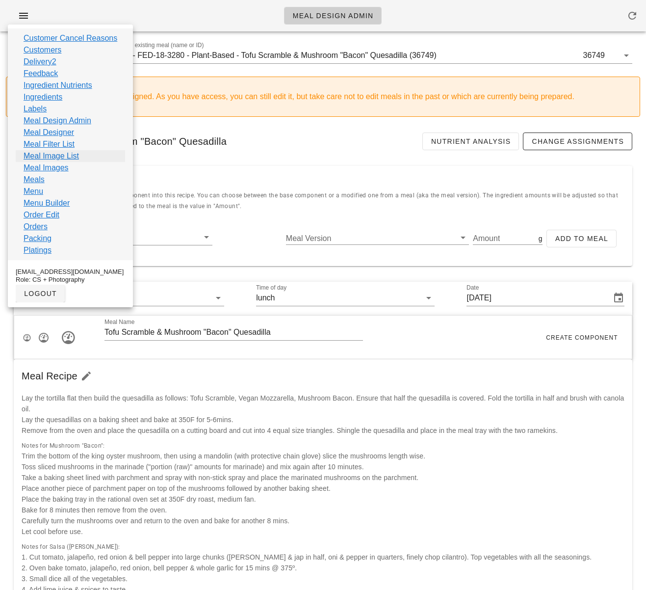
click at [54, 156] on link "Meal Image List" at bounding box center [51, 156] width 55 height 12
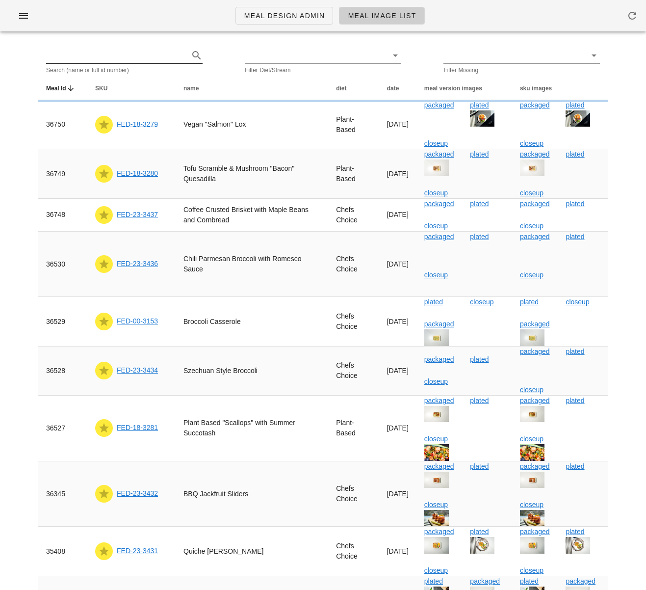
click at [92, 56] on input "text" at bounding box center [116, 56] width 141 height 16
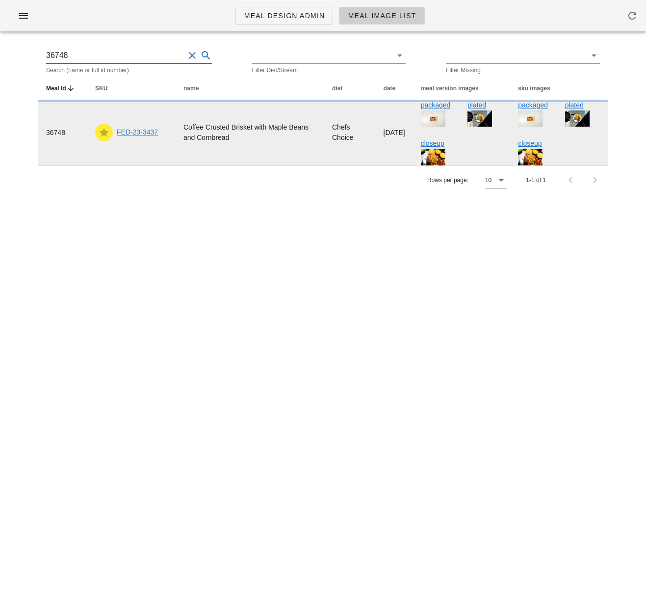
type input "36748"
click at [138, 132] on link "FED-23-3437" at bounding box center [137, 132] width 41 height 8
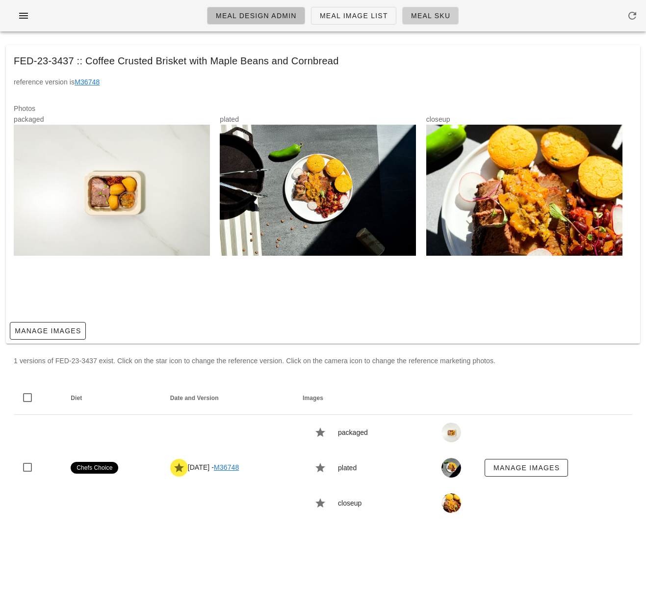
click at [246, 21] on link "Meal Design Admin" at bounding box center [256, 16] width 98 height 18
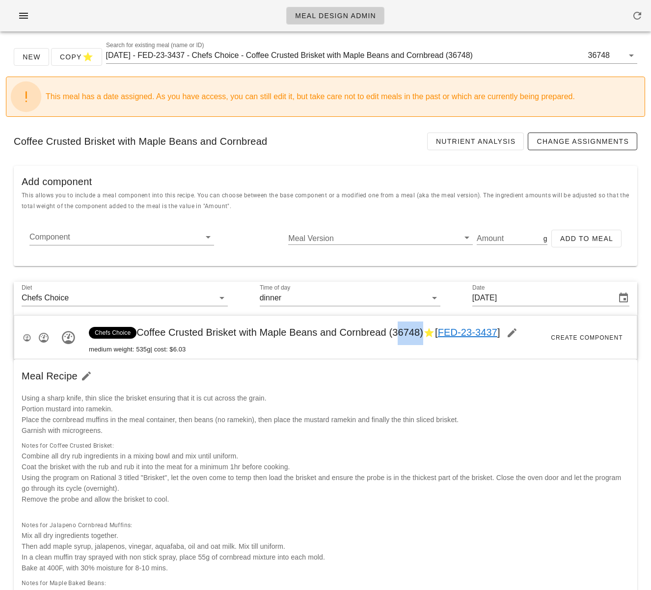
drag, startPoint x: 396, startPoint y: 334, endPoint x: 422, endPoint y: 334, distance: 26.0
click at [422, 334] on span "Chefs Choice Coffee Crusted Brisket with Maple Beans and Cornbread (36748) [ FE…" at bounding box center [306, 332] width 435 height 11
copy span "36748"
drag, startPoint x: 385, startPoint y: 399, endPoint x: 522, endPoint y: 384, distance: 137.8
click at [385, 399] on div "Using a sharp knife, thin slice the brisket ensuring that it is cut across the …" at bounding box center [325, 414] width 619 height 55
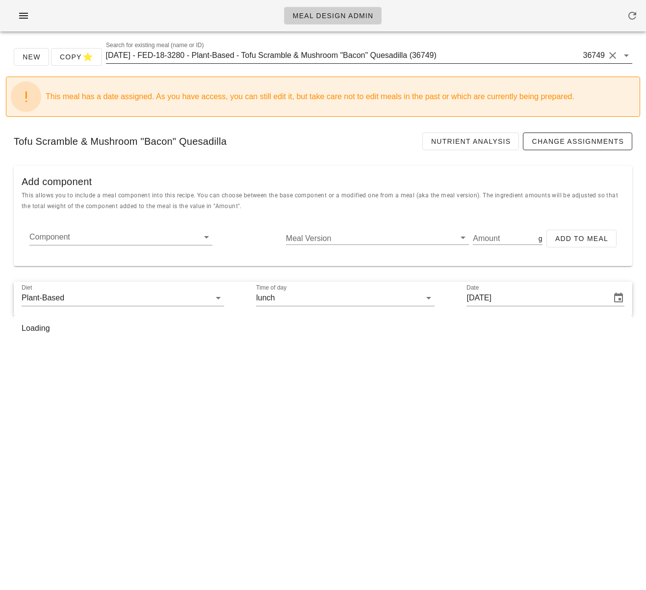
click at [274, 51] on input "[DATE] - FED-18-3280 - Plant-Based - Tofu Scramble & Mushroom "Bacon" Quesadill…" at bounding box center [344, 56] width 476 height 16
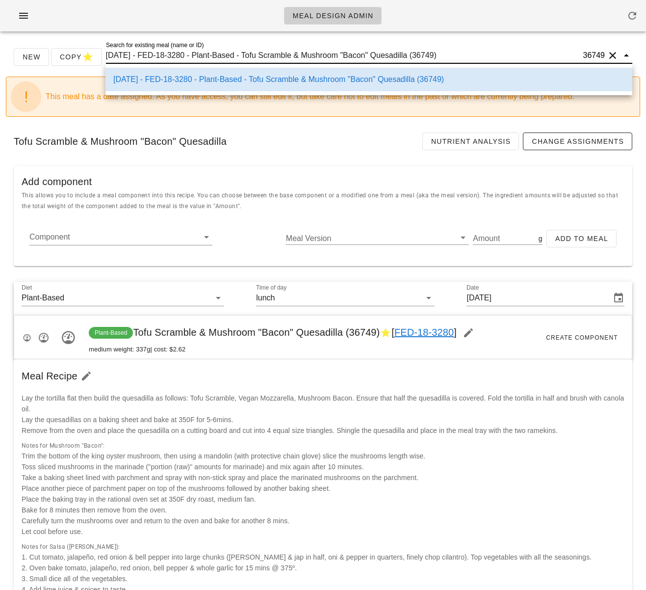
click at [259, 54] on input "2025-08-31 - FED-18-3280 - Plant-Based - Tofu Scramble & Mushroom "Bacon" Quesa…" at bounding box center [344, 56] width 476 height 16
drag, startPoint x: 256, startPoint y: 53, endPoint x: 423, endPoint y: 53, distance: 167.8
click at [423, 53] on input "2025-08-31 - FED-18-3280 - Plant-Based - Tofu Scramble & Mushroom "Bacon" Quesa…" at bounding box center [344, 56] width 476 height 16
click at [229, 49] on input "2025-08-31 - FED-18-3280 - Plant-Based - Tofu Scramble & Mushroom "Bacon" Quesa…" at bounding box center [344, 56] width 476 height 16
drag, startPoint x: 206, startPoint y: 54, endPoint x: 252, endPoint y: 53, distance: 46.1
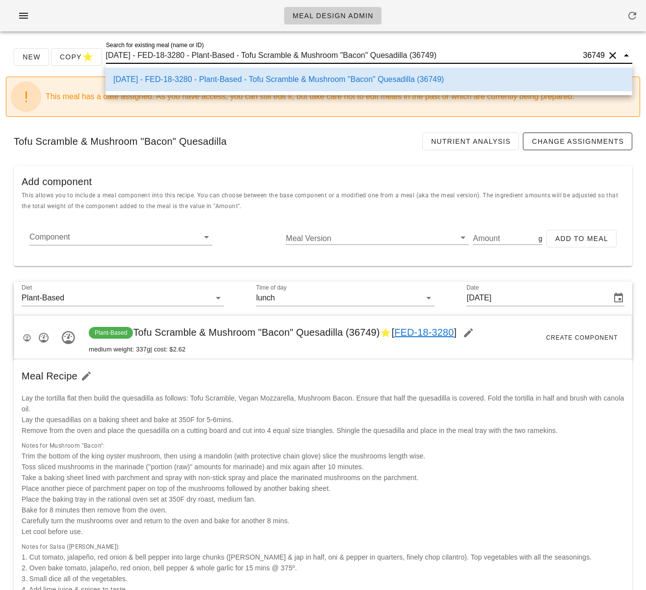
click at [252, 53] on input "2025-08-31 - FED-18-3280 - Plant-Based - Tofu Scramble & Mushroom "Bacon" Quesa…" at bounding box center [344, 56] width 476 height 16
click at [463, 56] on input "2025-08-31 - FED-18-3280 - Plant-Based - Tofu Scramble & Mushroom "Bacon" Quesa…" at bounding box center [344, 56] width 476 height 16
drag, startPoint x: 449, startPoint y: 54, endPoint x: 206, endPoint y: 56, distance: 242.9
click at [206, 56] on input "2025-08-31 - FED-18-3280 - Plant-Based - Tofu Scramble & Mushroom "Bacon" Quesa…" at bounding box center [344, 56] width 476 height 16
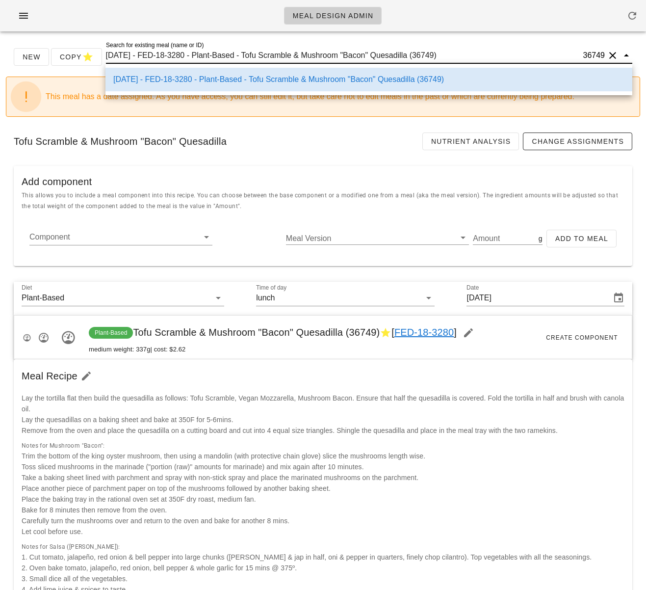
scroll to position [0, 0]
click at [258, 58] on input "2025-08-31 - FED-18-3280 - Plant-Based - Tofu Scramble & Mushroom "Bacon" Quesa…" at bounding box center [344, 56] width 476 height 16
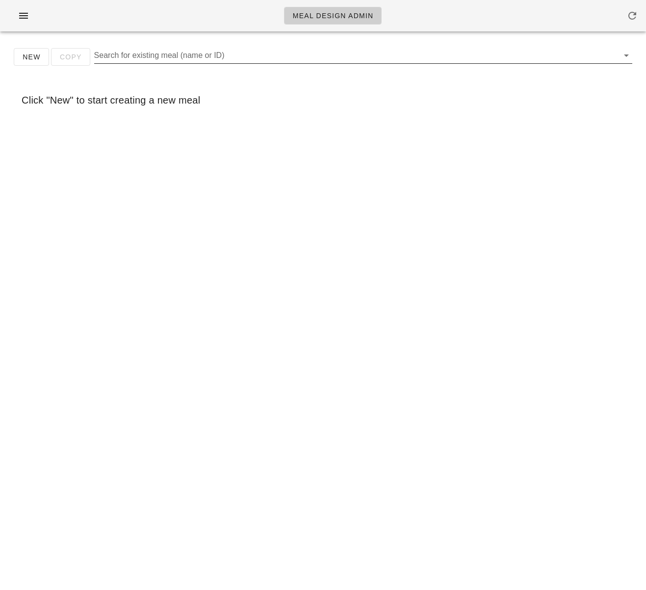
click at [211, 60] on input "Search for existing meal (name or ID)" at bounding box center [355, 56] width 523 height 16
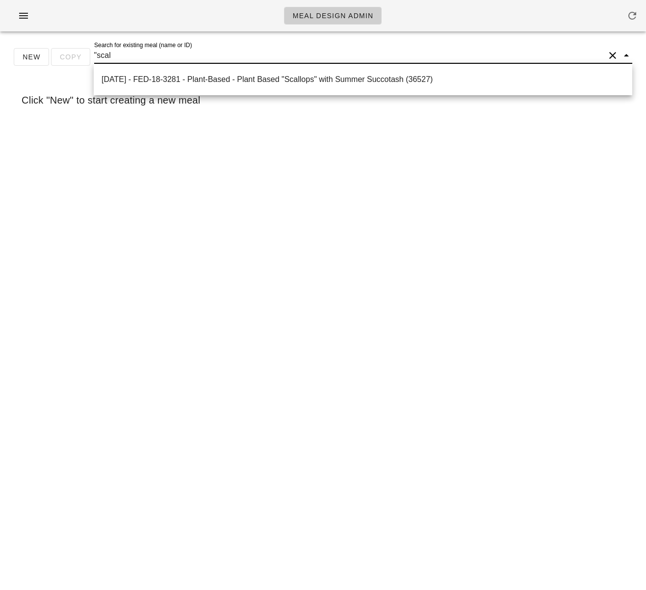
type input ""scall"
click at [206, 69] on div "2025-08-31 - FED-18-3281 - Plant-Based - Plant Based "Scallops" with Summer Suc…" at bounding box center [363, 79] width 523 height 21
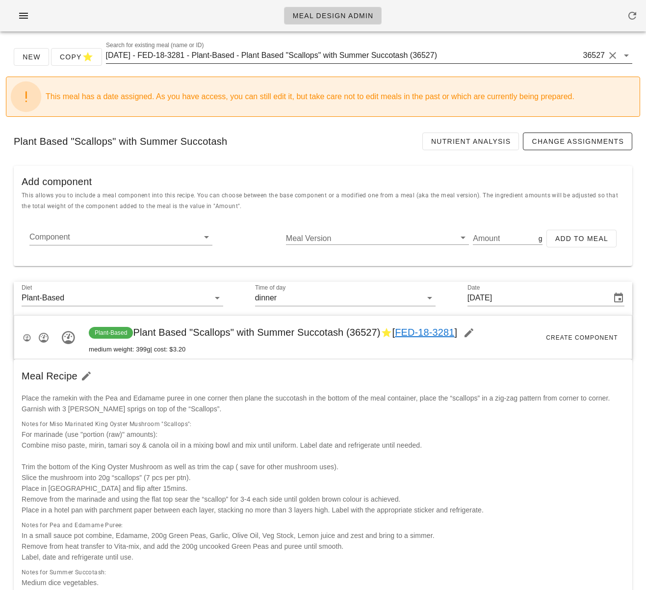
drag, startPoint x: 279, startPoint y: 47, endPoint x: 272, endPoint y: 47, distance: 6.4
click at [277, 47] on div "New Copy Search for existing meal (name or ID) 2025-08-31 - FED-18-3281 - Plant…" at bounding box center [323, 60] width 635 height 31
click at [238, 53] on input "2025-08-31 - FED-18-3281 - Plant-Based - Plant Based "Scallops" with Summer Suc…" at bounding box center [344, 56] width 476 height 16
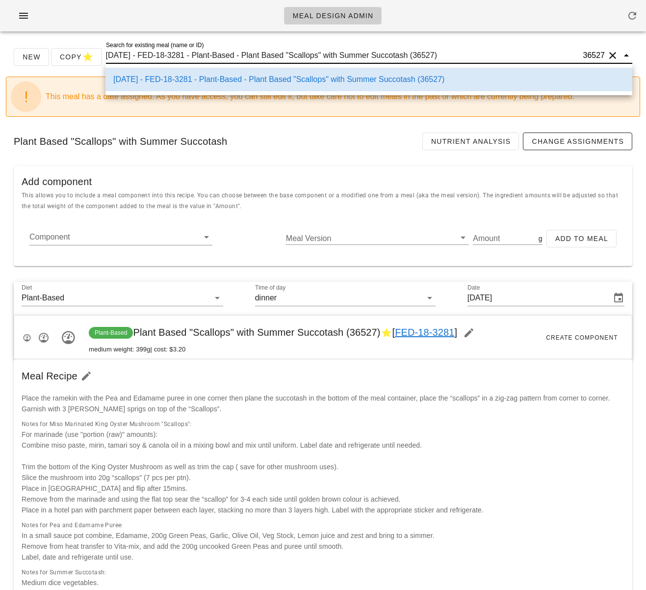
click at [210, 55] on input "2025-08-31 - FED-18-3281 - Plant-Based - Plant Based "Scallops" with Summer Suc…" at bounding box center [344, 56] width 476 height 16
drag, startPoint x: 205, startPoint y: 55, endPoint x: 460, endPoint y: 52, distance: 255.2
click at [460, 52] on input "2025-08-31 - FED-18-3281 - Plant-Based - Plant Based "Scallops" with Summer Suc…" at bounding box center [344, 56] width 476 height 16
click at [249, 227] on div "Component Meal Version Amount g Add to Meal" at bounding box center [323, 242] width 603 height 31
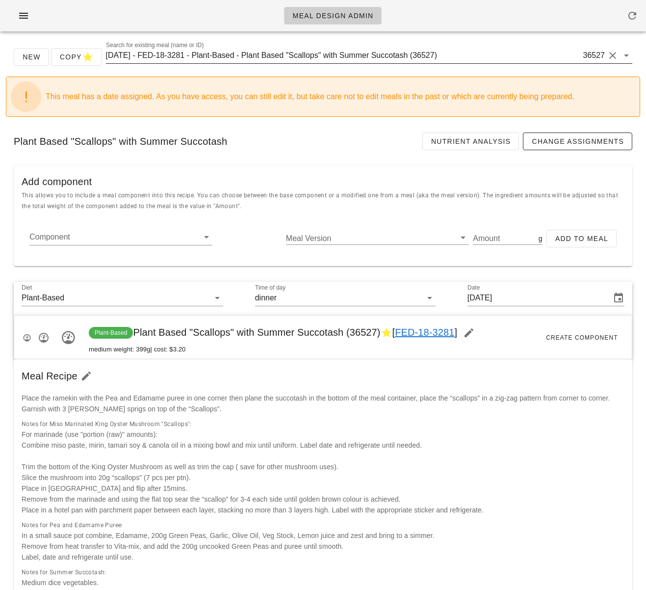
click at [292, 57] on input "2025-08-31 - FED-18-3281 - Plant-Based - Plant Based "Scallops" with Summer Suc…" at bounding box center [344, 56] width 476 height 16
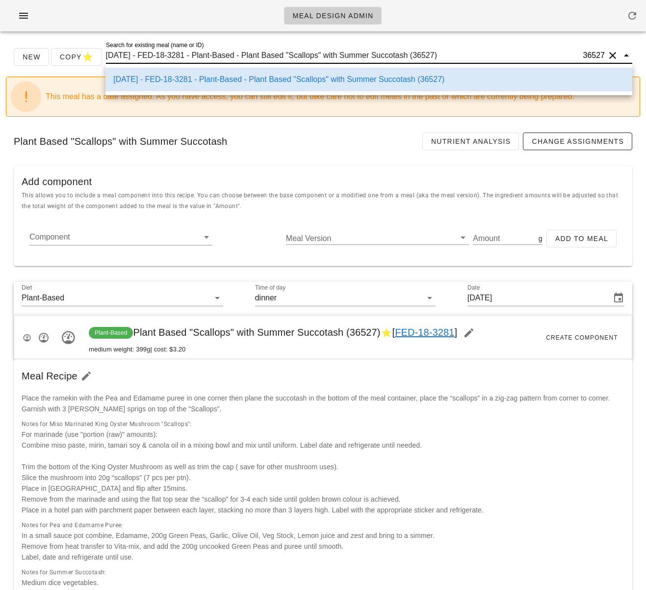
click at [292, 57] on input "2025-08-31 - FED-18-3281 - Plant-Based - Plant Based "Scallops" with Summer Suc…" at bounding box center [344, 56] width 476 height 16
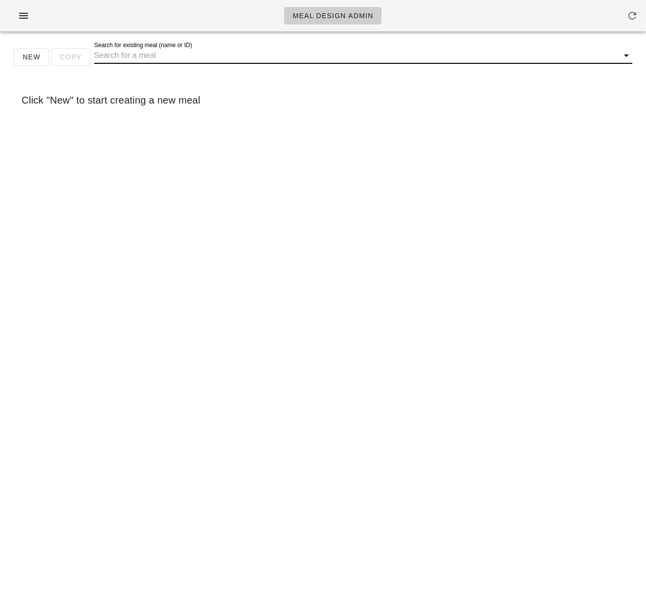
click at [252, 60] on input "Search for existing meal (name or ID)" at bounding box center [355, 56] width 523 height 16
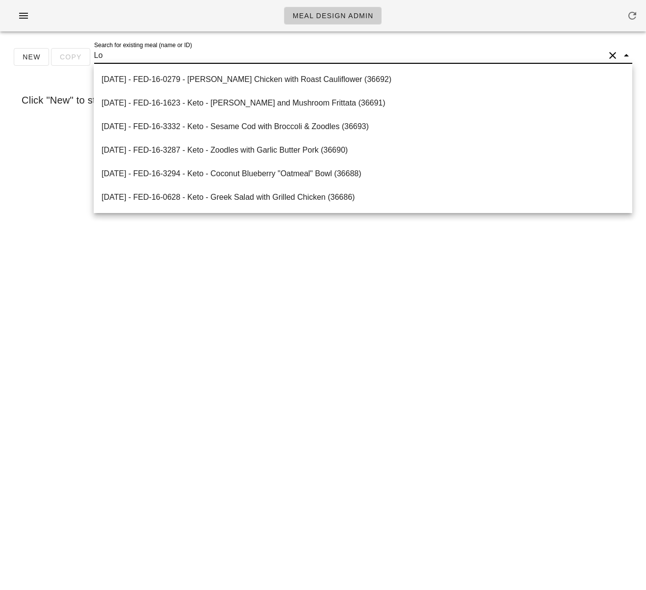
type input "Lox"
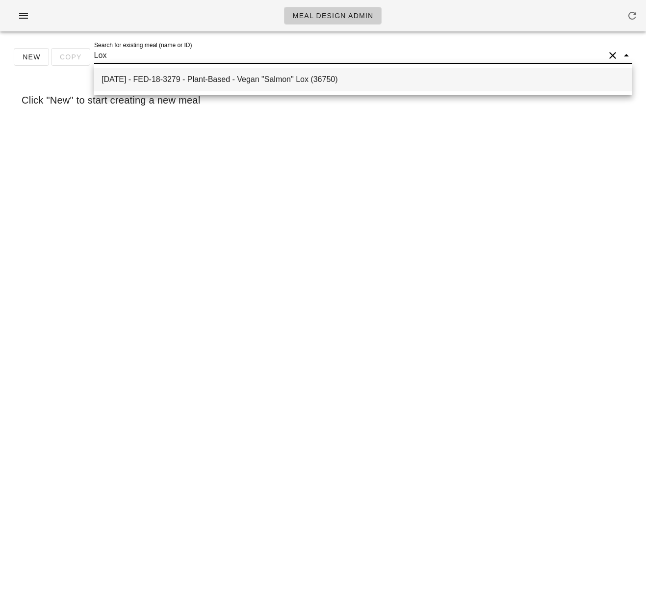
click at [270, 85] on div "2025-08-31 - FED-18-3279 - Plant-Based - Vegan "Salmon" Lox (36750)" at bounding box center [363, 79] width 523 height 21
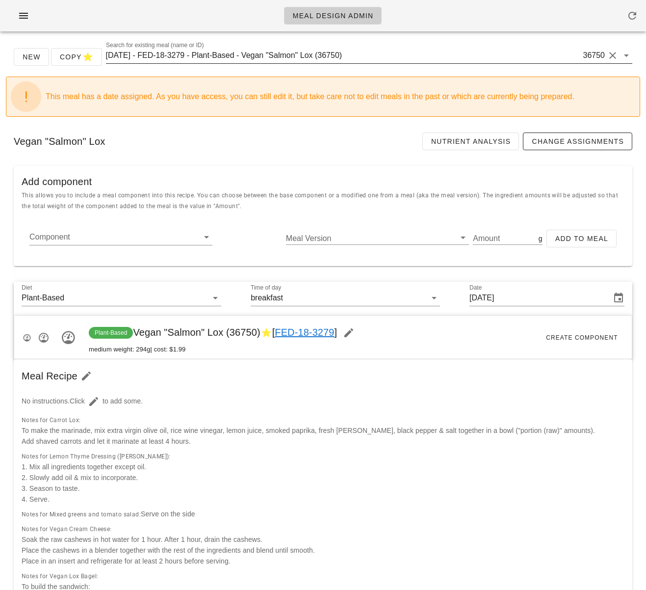
drag, startPoint x: 265, startPoint y: 63, endPoint x: 258, endPoint y: 61, distance: 7.6
click at [264, 63] on div "Search for existing meal (name or ID) 2025-08-31 - FED-18-3279 - Plant-Based - …" at bounding box center [369, 56] width 527 height 16
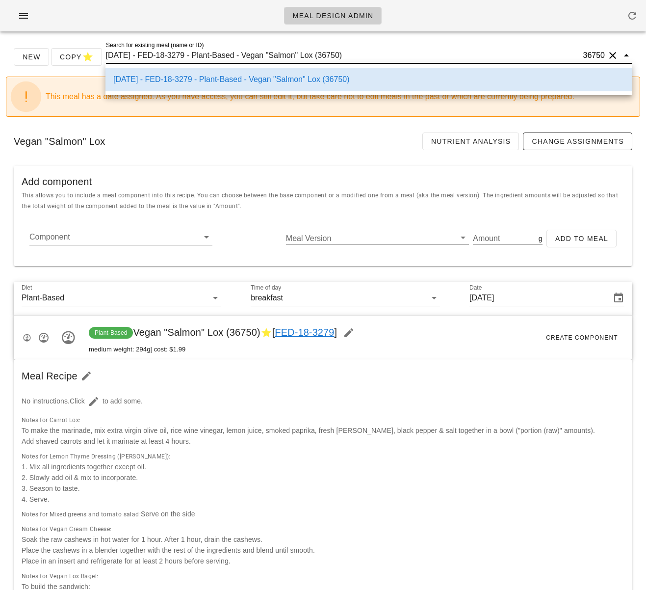
click at [236, 58] on input "2025-08-31 - FED-18-3279 - Plant-Based - Vegan "Salmon" Lox (36750)" at bounding box center [344, 56] width 476 height 16
drag, startPoint x: 306, startPoint y: 57, endPoint x: 207, endPoint y: 57, distance: 99.6
click at [207, 57] on input "2025-08-31 - FED-18-3279 - Plant-Based - Vegan "Salmon" Lox (36750)" at bounding box center [344, 56] width 476 height 16
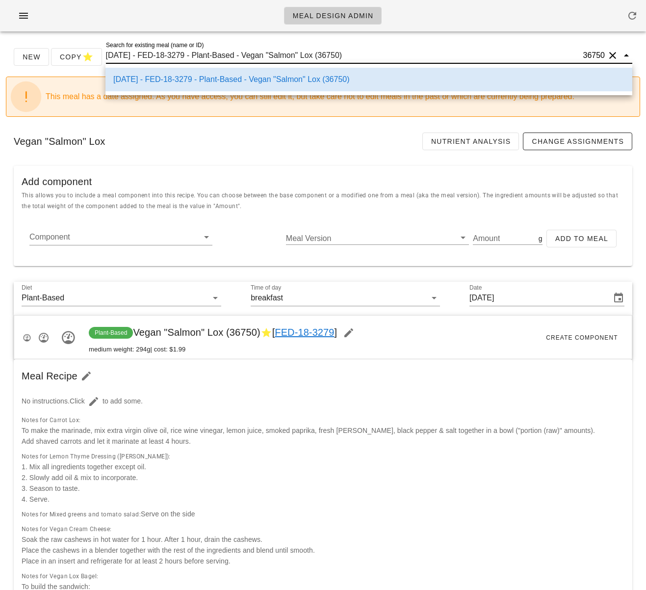
drag, startPoint x: 274, startPoint y: 512, endPoint x: 359, endPoint y: 476, distance: 92.3
click at [274, 512] on div "Notes for Mixed greens and tomato salad: Serve on the side" at bounding box center [323, 513] width 607 height 15
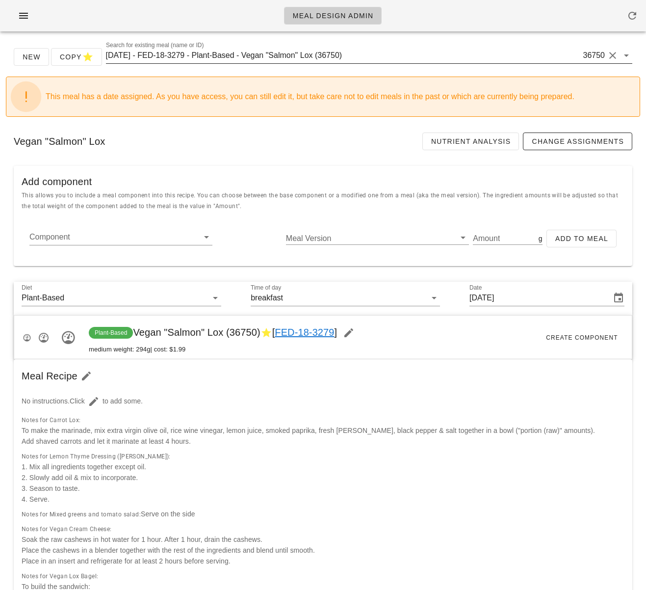
click at [251, 55] on input "2025-08-31 - FED-18-3279 - Plant-Based - Vegan "Salmon" Lox (36750)" at bounding box center [344, 56] width 476 height 16
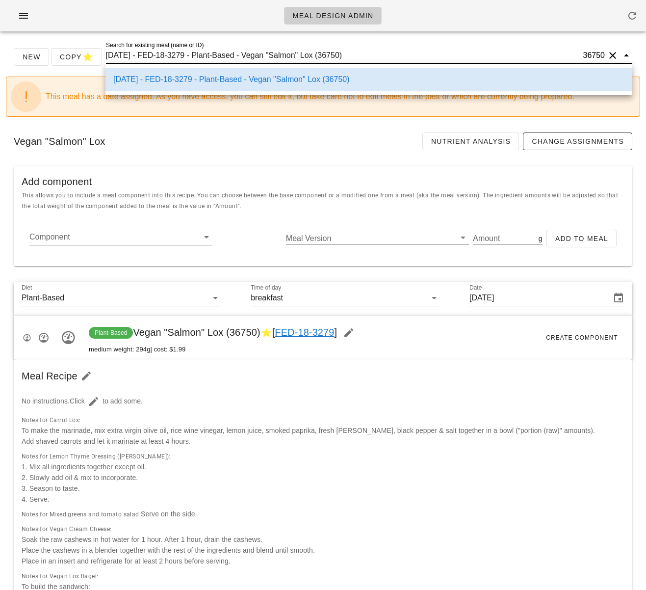
click at [251, 55] on input "2025-08-31 - FED-18-3279 - Plant-Based - Vegan "Salmon" Lox (36750)" at bounding box center [344, 56] width 476 height 16
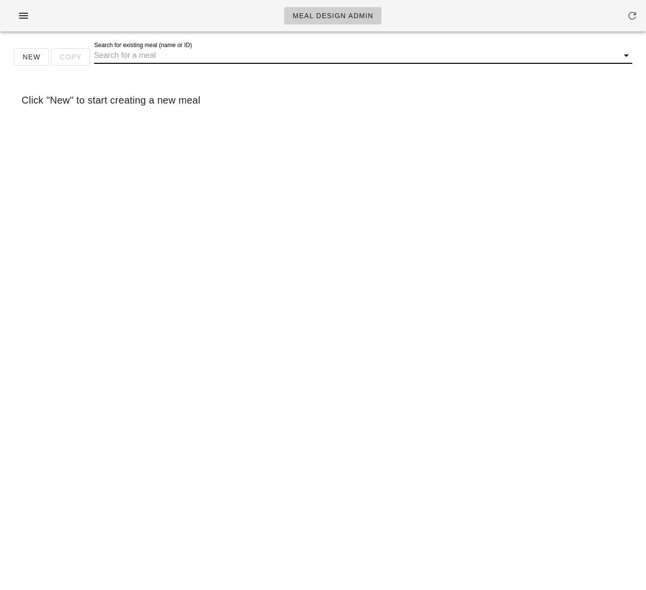
click at [236, 53] on input "Search for existing meal (name or ID)" at bounding box center [355, 56] width 523 height 16
type input "peach mus"
drag, startPoint x: 89, startPoint y: 57, endPoint x: 74, endPoint y: 56, distance: 14.8
click at [74, 56] on div "New Copy Search for existing meal (name or ID) peach mus" at bounding box center [323, 60] width 635 height 31
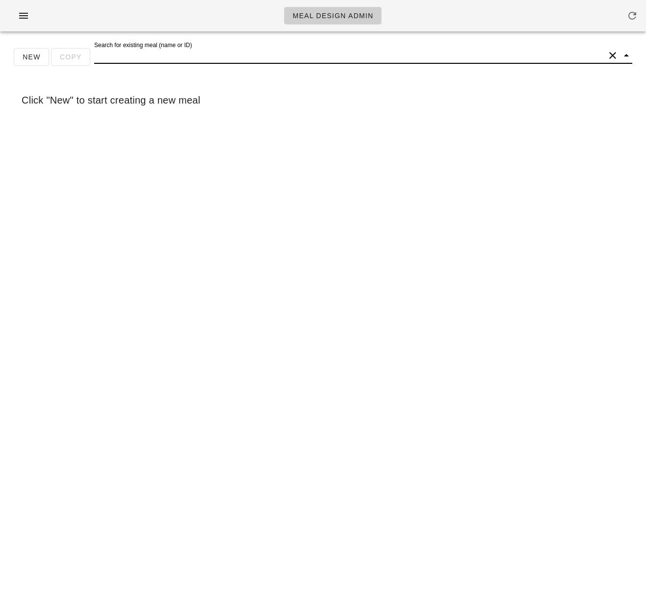
scroll to position [0, 0]
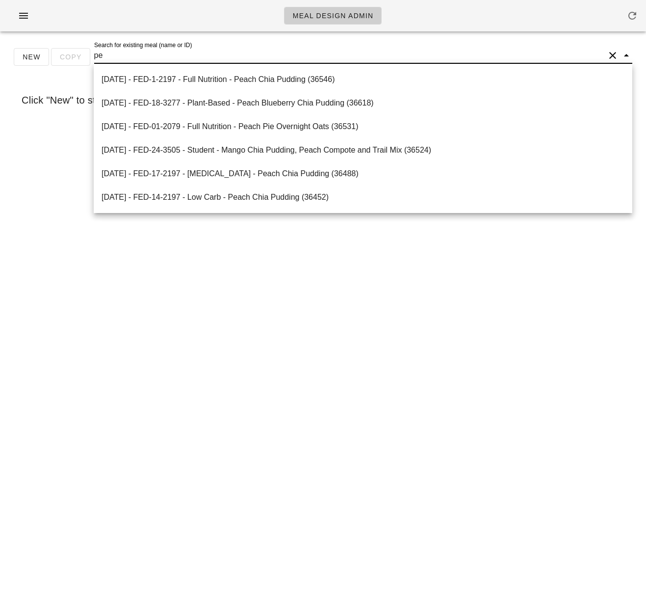
type input "p"
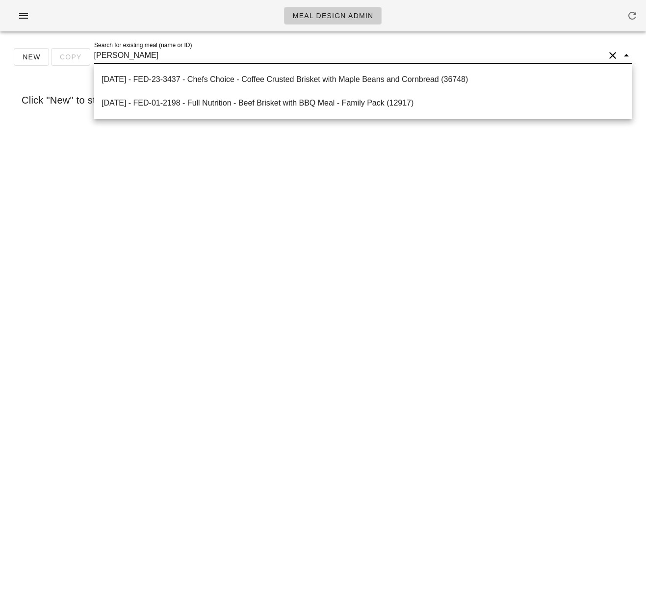
type input "brisket"
click at [202, 72] on div "[DATE] - FED-23-3437 - Chefs Choice - Coffee Crusted Brisket with Maple Beans a…" at bounding box center [363, 79] width 523 height 21
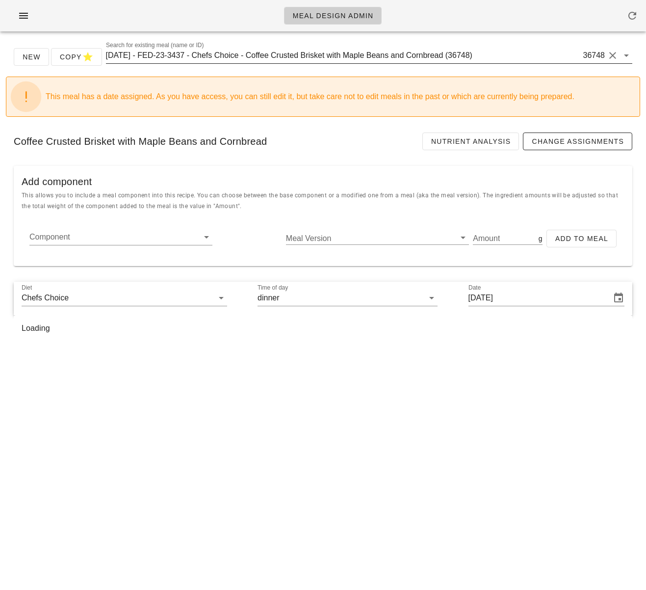
click at [245, 57] on input "[DATE] - FED-23-3437 - Chefs Choice - Coffee Crusted Brisket with Maple Beans a…" at bounding box center [344, 56] width 476 height 16
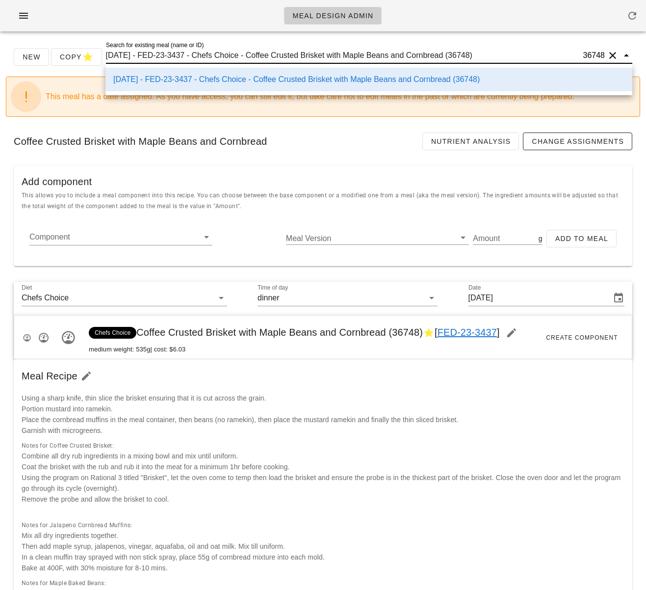
click at [214, 56] on input "[DATE] - FED-23-3437 - Chefs Choice - Coffee Crusted Brisket with Maple Beans a…" at bounding box center [344, 56] width 476 height 16
drag, startPoint x: 207, startPoint y: 55, endPoint x: 486, endPoint y: 55, distance: 279.2
click at [495, 53] on input "[DATE] - FED-23-3437 - Chefs Choice - Coffee Crusted Brisket with Maple Beans a…" at bounding box center [344, 56] width 476 height 16
drag, startPoint x: 324, startPoint y: 134, endPoint x: 131, endPoint y: 48, distance: 212.0
click at [327, 134] on div "Coffee Crusted Brisket with Maple Beans and Cornbread Nutrient Analysis Change …" at bounding box center [323, 141] width 635 height 33
